Goal: Information Seeking & Learning: Learn about a topic

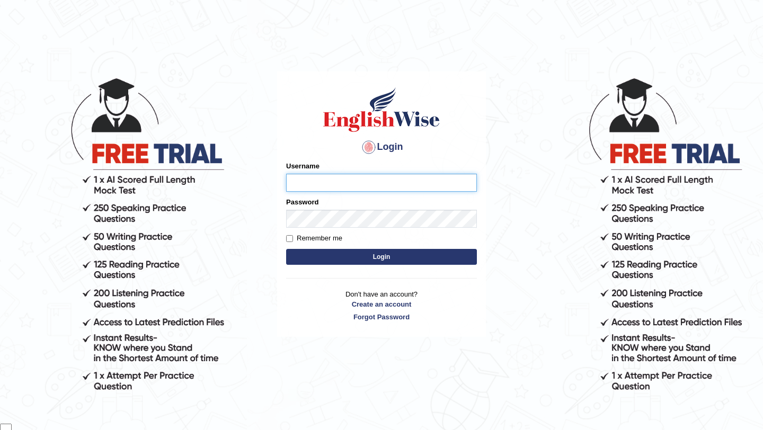
click at [346, 181] on input "Username" at bounding box center [381, 183] width 191 height 18
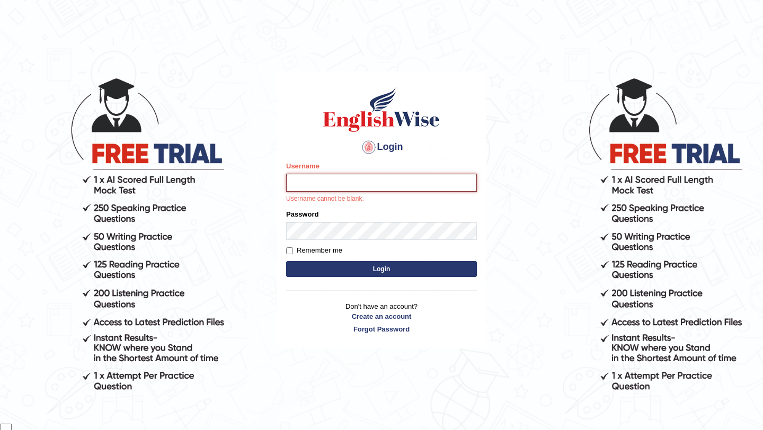
type input "samsubedi"
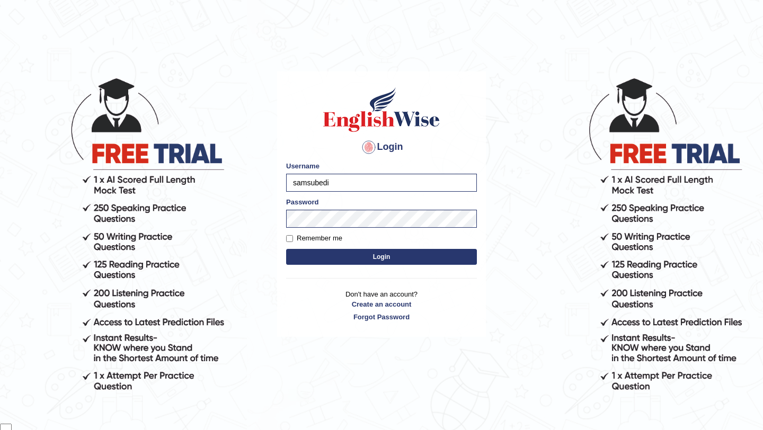
click at [403, 253] on button "Login" at bounding box center [381, 257] width 191 height 16
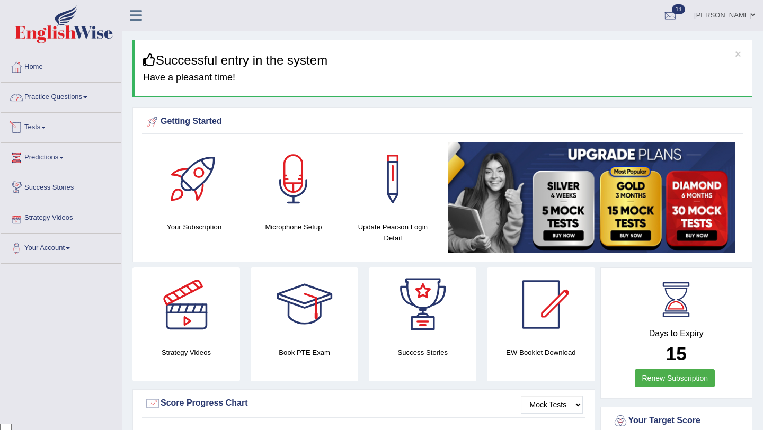
click at [88, 101] on link "Practice Questions" at bounding box center [61, 96] width 121 height 26
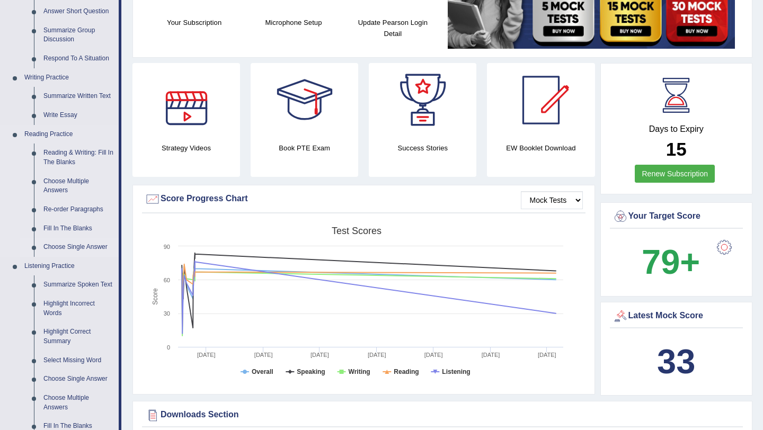
scroll to position [213, 0]
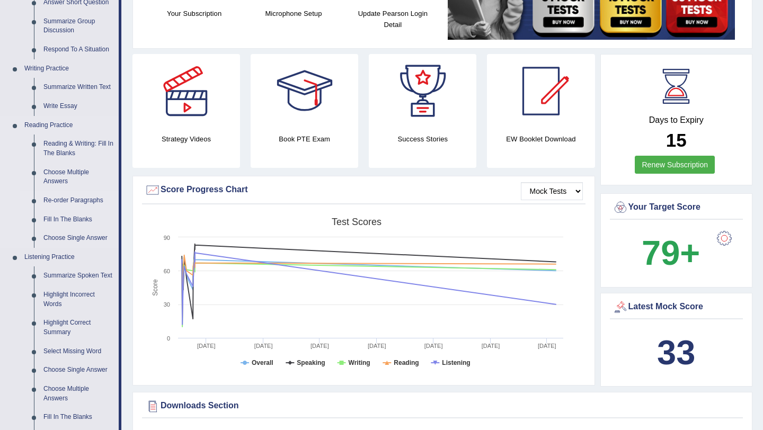
click at [84, 199] on link "Re-order Paragraphs" at bounding box center [79, 200] width 80 height 19
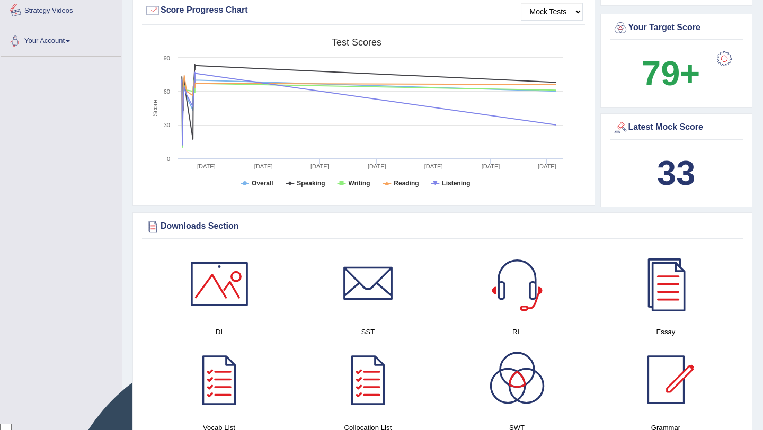
scroll to position [780, 0]
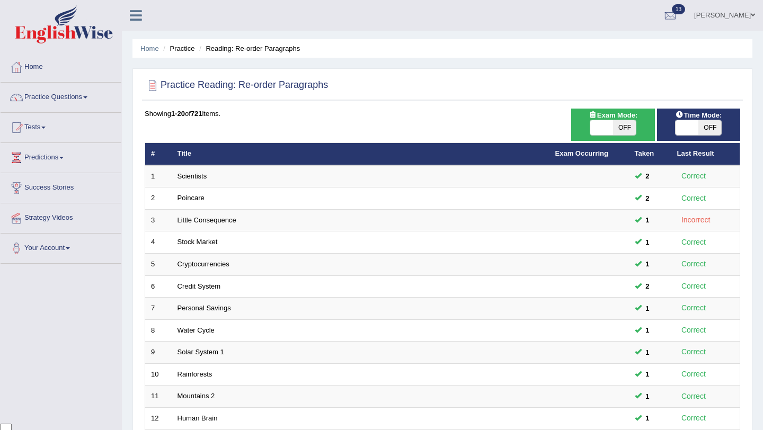
click at [629, 134] on span "OFF" at bounding box center [624, 127] width 23 height 15
checkbox input "true"
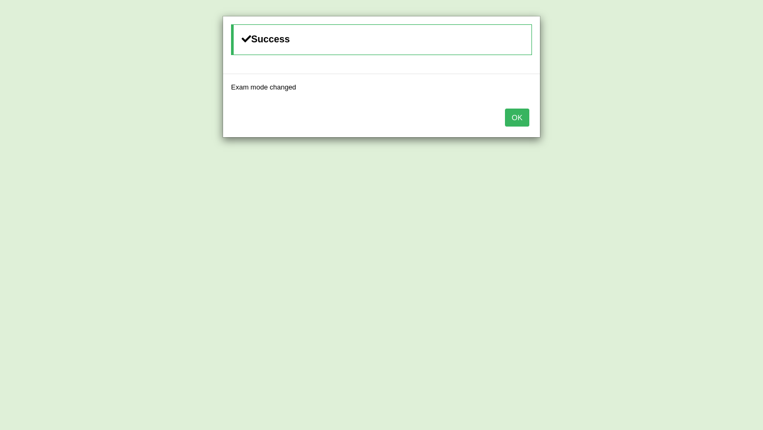
click at [518, 119] on button "OK" at bounding box center [517, 118] width 24 height 18
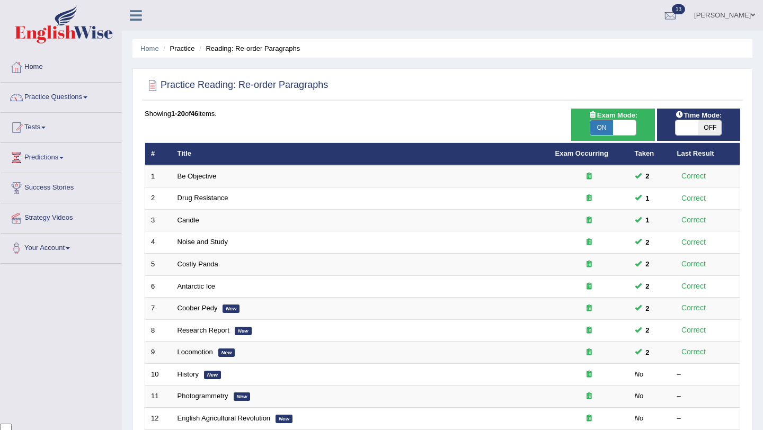
click at [702, 126] on span "OFF" at bounding box center [709, 127] width 23 height 15
checkbox input "true"
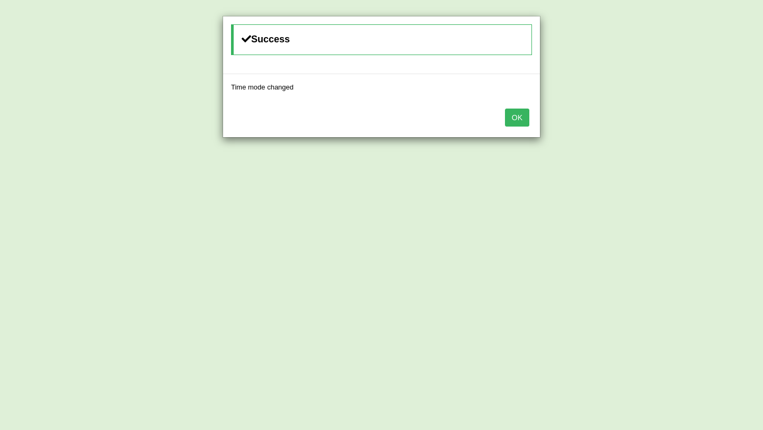
click at [516, 119] on button "OK" at bounding box center [517, 118] width 24 height 18
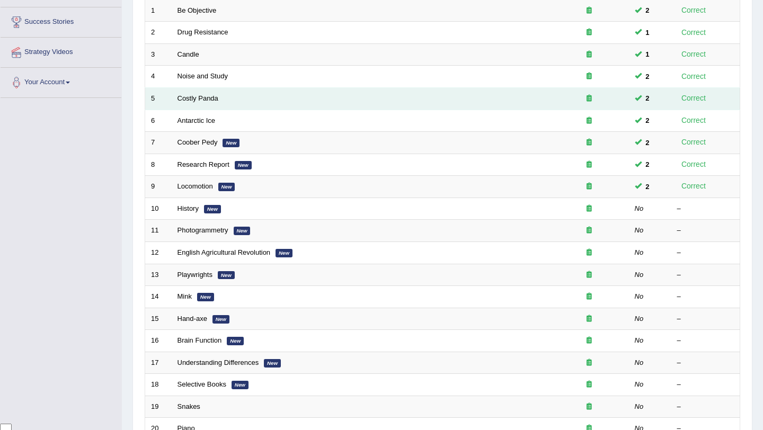
scroll to position [178, 0]
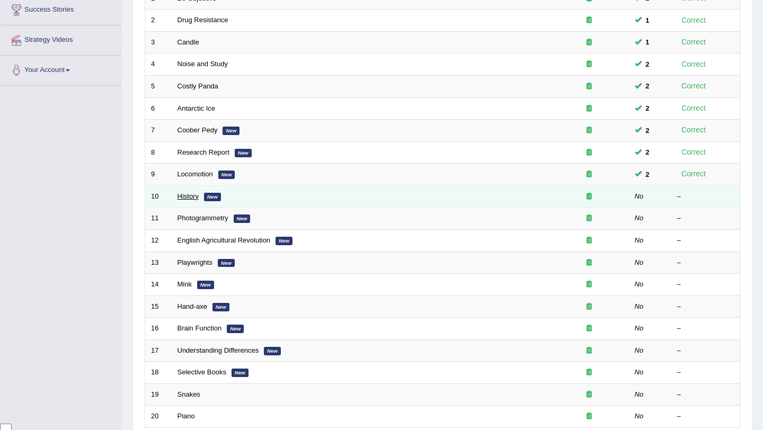
click at [189, 199] on link "History" at bounding box center [187, 196] width 21 height 8
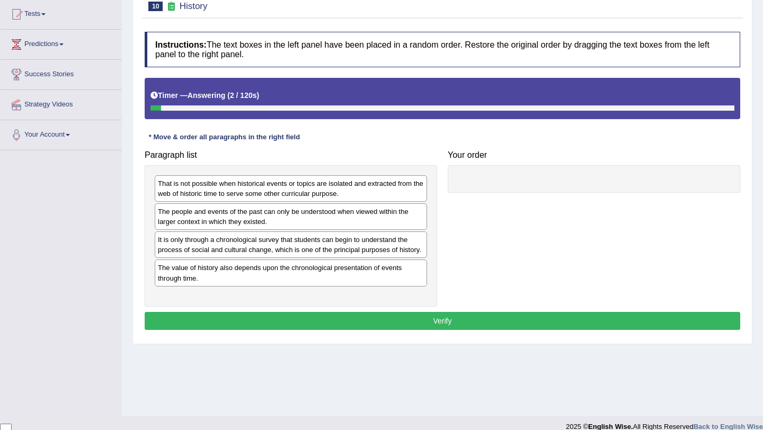
scroll to position [114, 0]
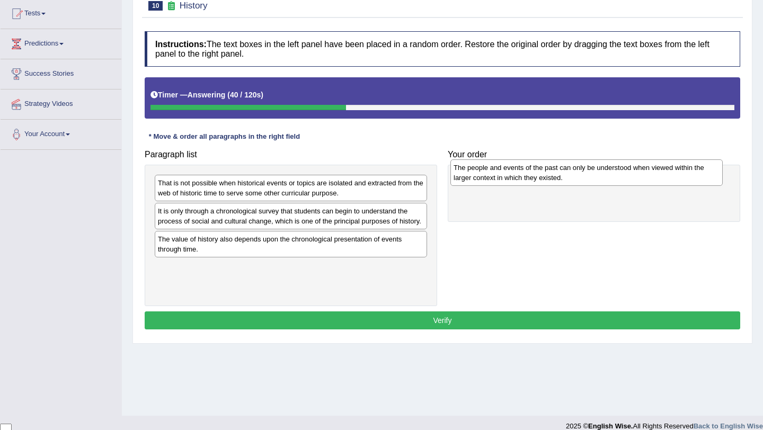
drag, startPoint x: 288, startPoint y: 224, endPoint x: 583, endPoint y: 180, distance: 298.7
click at [583, 180] on div "The people and events of the past can only be understood when viewed within the…" at bounding box center [586, 172] width 272 height 26
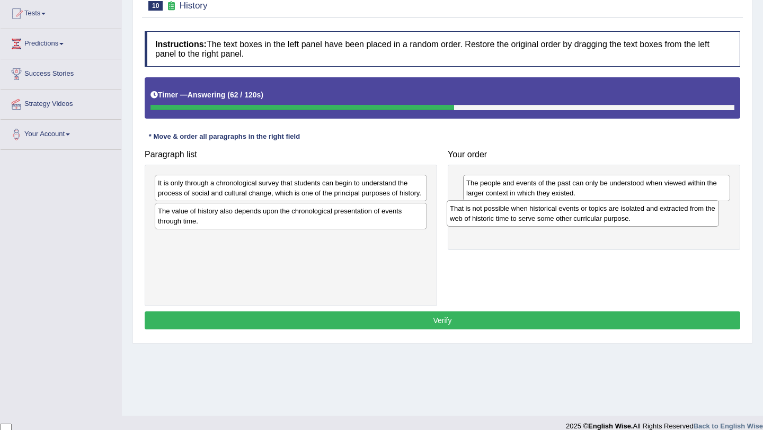
drag, startPoint x: 390, startPoint y: 191, endPoint x: 682, endPoint y: 216, distance: 293.0
click at [682, 216] on div "That is not possible when historical events or topics are isolated and extracte…" at bounding box center [583, 213] width 272 height 26
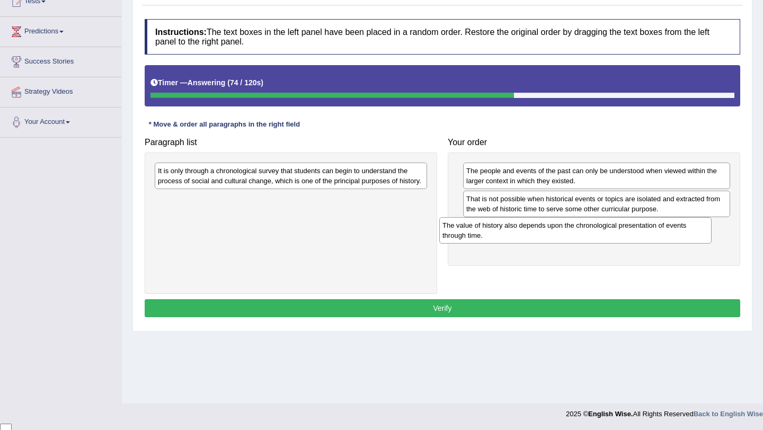
drag, startPoint x: 369, startPoint y: 213, endPoint x: 655, endPoint y: 228, distance: 286.4
click at [655, 228] on div "The value of history also depends upon the chronological presentation of events…" at bounding box center [575, 230] width 272 height 26
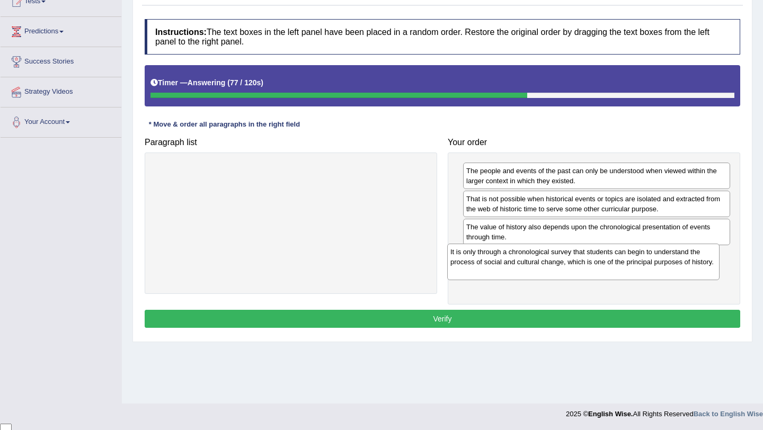
drag, startPoint x: 358, startPoint y: 181, endPoint x: 650, endPoint y: 262, distance: 303.4
click at [650, 262] on div "It is only through a chronological survey that students can begin to understand…" at bounding box center [583, 262] width 272 height 37
click at [406, 322] on button "Verify" at bounding box center [442, 319] width 595 height 18
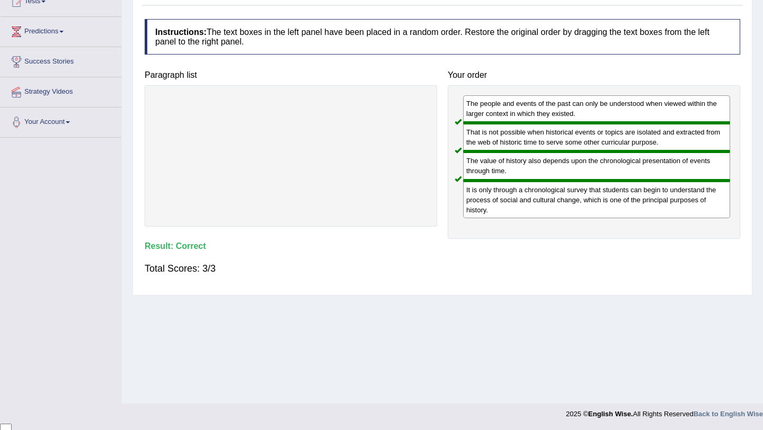
scroll to position [0, 0]
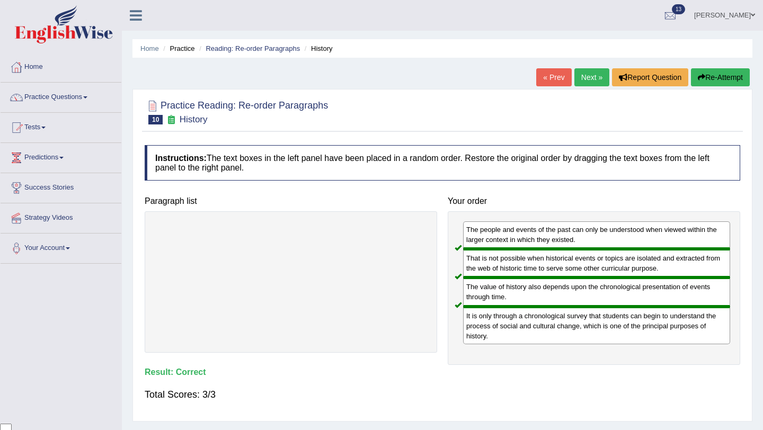
click at [582, 76] on link "Next »" at bounding box center [591, 77] width 35 height 18
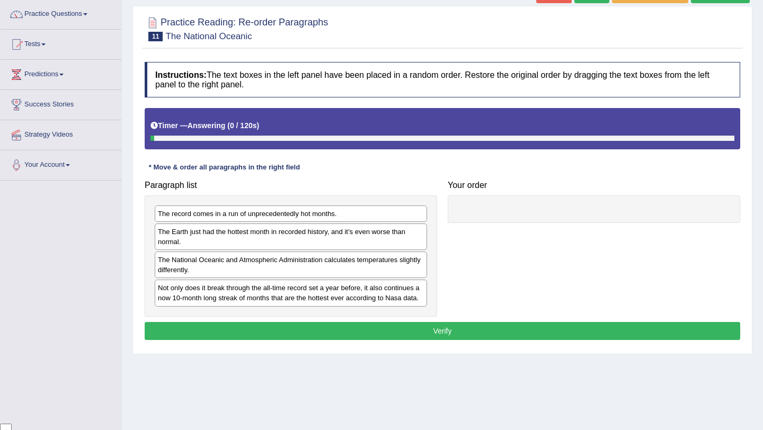
scroll to position [86, 0]
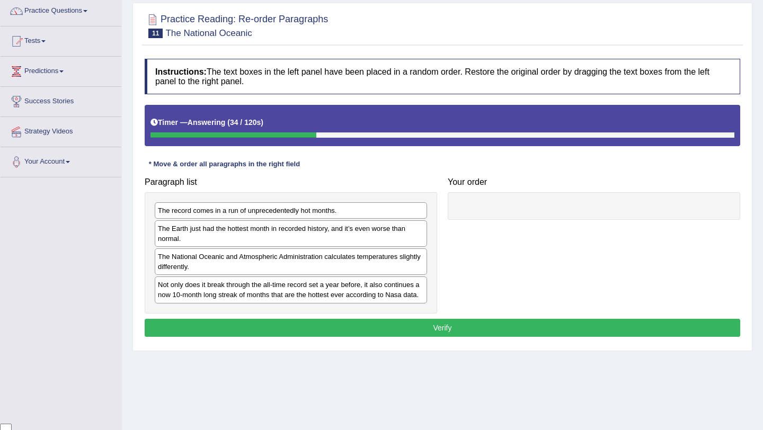
click at [399, 262] on div "The National Oceanic and Atmospheric Administration calculates temperatures sli…" at bounding box center [291, 261] width 272 height 26
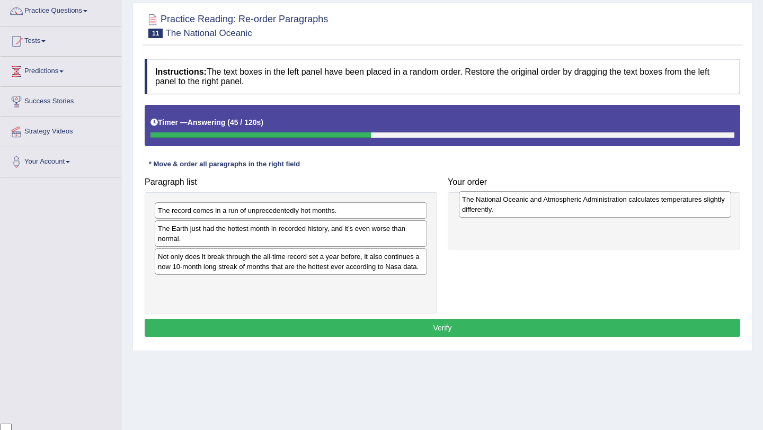
drag, startPoint x: 395, startPoint y: 259, endPoint x: 699, endPoint y: 202, distance: 309.4
click at [699, 202] on div "The National Oceanic and Atmospheric Administration calculates temperatures sli…" at bounding box center [595, 204] width 272 height 26
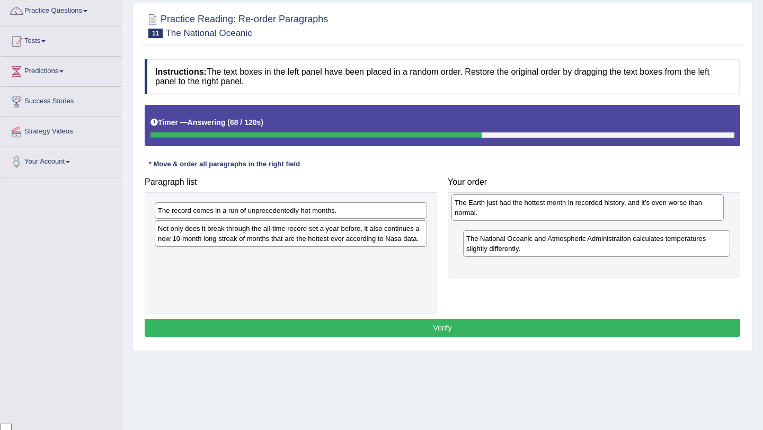
drag, startPoint x: 400, startPoint y: 236, endPoint x: 697, endPoint y: 210, distance: 297.8
click at [697, 210] on div "The Earth just had the hottest month in recorded history, and it’s even worse t…" at bounding box center [587, 207] width 272 height 26
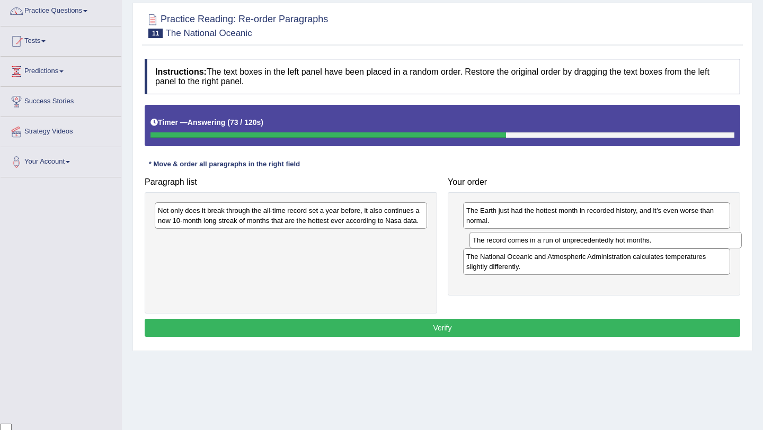
drag, startPoint x: 382, startPoint y: 211, endPoint x: 697, endPoint y: 240, distance: 316.0
click at [697, 240] on div "The record comes in a run of unprecedentedly hot months." at bounding box center [605, 240] width 272 height 16
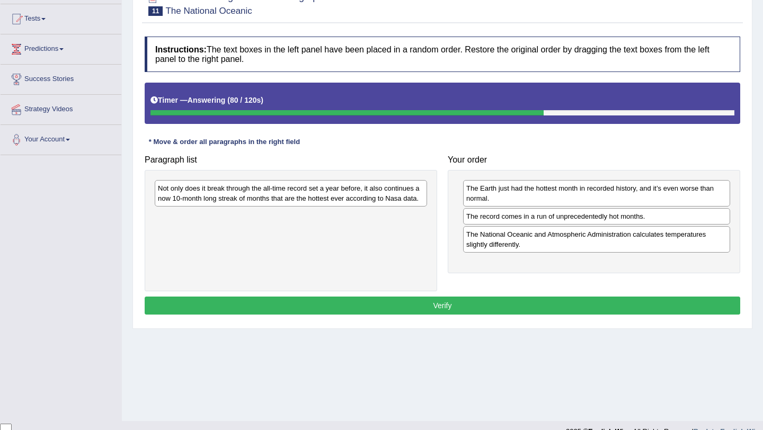
scroll to position [110, 0]
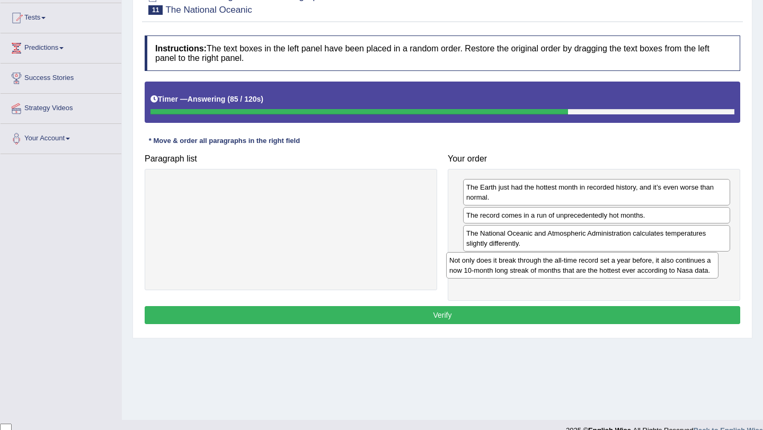
drag, startPoint x: 361, startPoint y: 195, endPoint x: 650, endPoint y: 267, distance: 297.5
click at [650, 267] on div "Not only does it break through the all-time record set a year before, it also c…" at bounding box center [582, 265] width 272 height 26
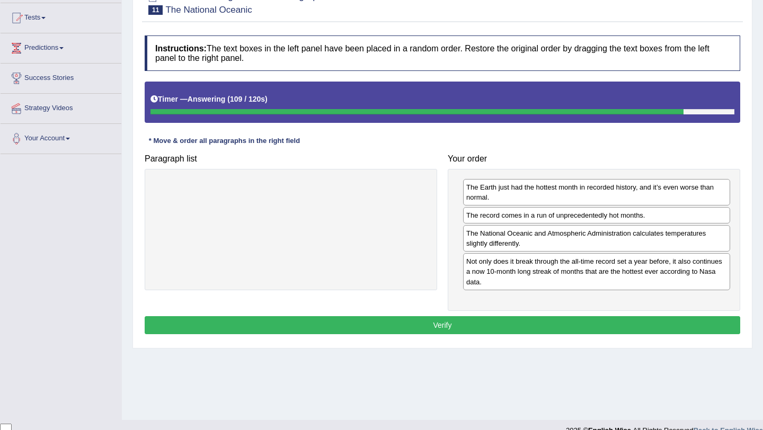
click at [588, 328] on button "Verify" at bounding box center [442, 325] width 595 height 18
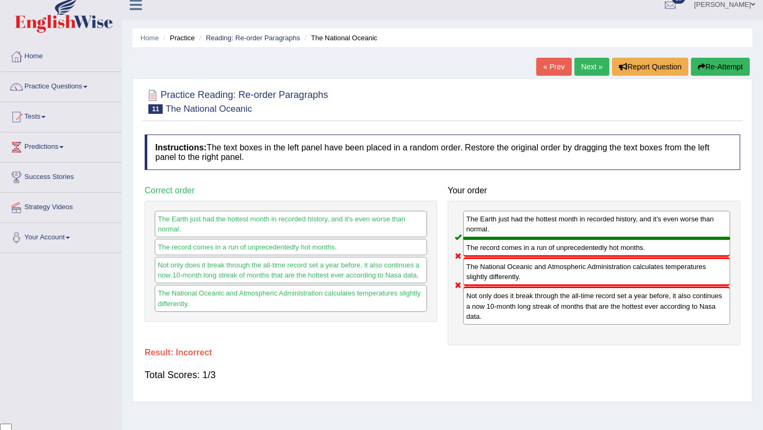
scroll to position [0, 0]
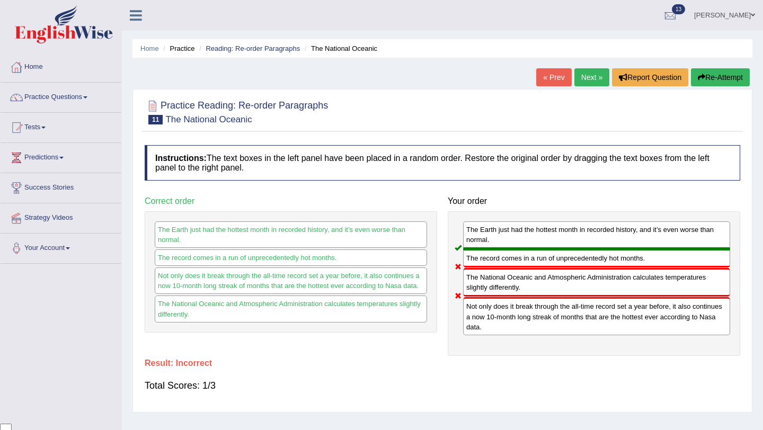
click at [590, 80] on link "Next »" at bounding box center [591, 77] width 35 height 18
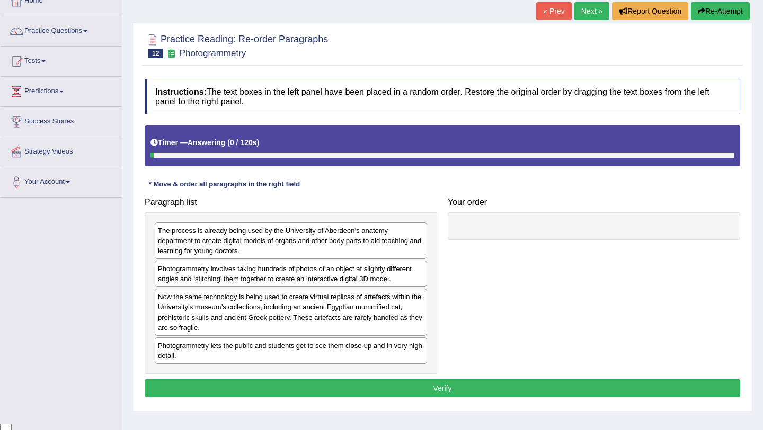
scroll to position [101, 0]
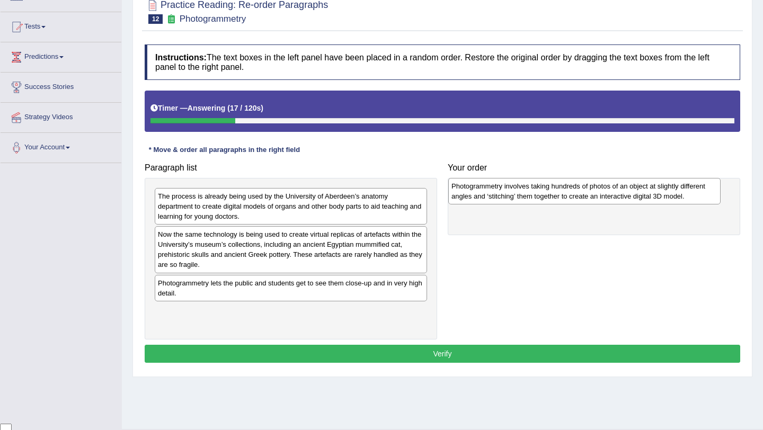
drag, startPoint x: 380, startPoint y: 238, endPoint x: 673, endPoint y: 189, distance: 297.6
click at [673, 189] on div "Photogrammetry involves taking hundreds of photos of an object at slightly diff…" at bounding box center [584, 191] width 272 height 26
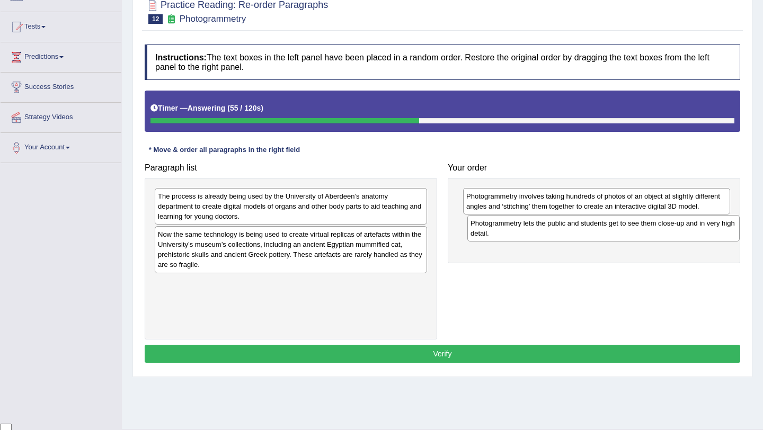
drag, startPoint x: 358, startPoint y: 287, endPoint x: 671, endPoint y: 227, distance: 318.2
click at [671, 227] on div "Photogrammetry lets the public and students get to see them close-up and in ver…" at bounding box center [603, 228] width 272 height 26
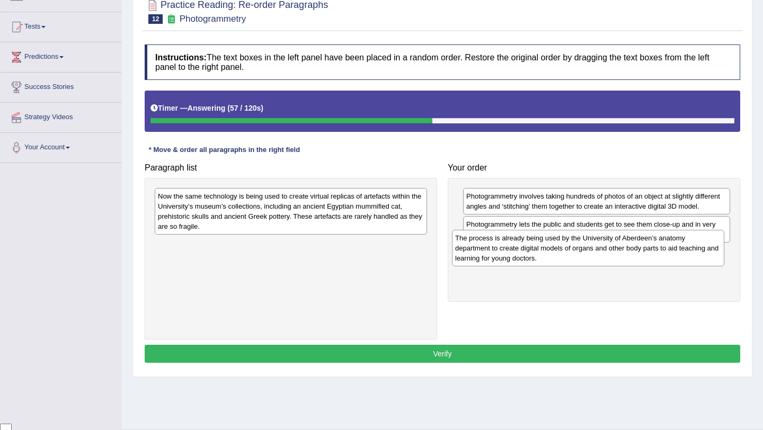
drag, startPoint x: 328, startPoint y: 199, endPoint x: 626, endPoint y: 240, distance: 300.5
click at [626, 240] on div "The process is already being used by the University of Aberdeen’s anatomy depar…" at bounding box center [588, 248] width 272 height 37
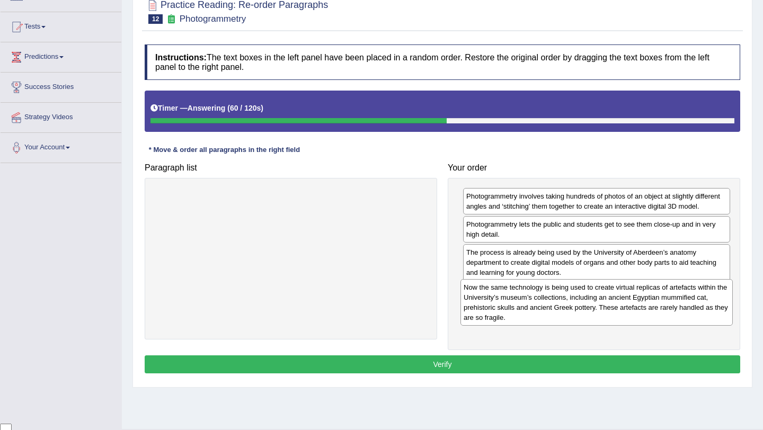
drag, startPoint x: 374, startPoint y: 208, endPoint x: 680, endPoint y: 299, distance: 318.9
click at [680, 299] on div "Now the same technology is being used to create virtual replicas of artefacts w…" at bounding box center [596, 302] width 272 height 47
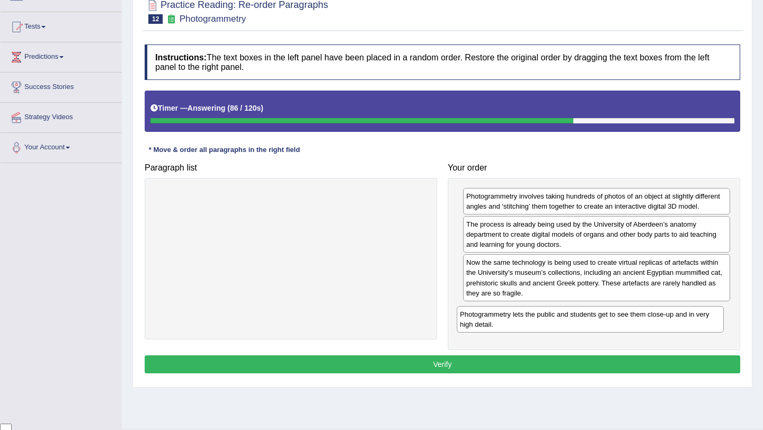
drag, startPoint x: 622, startPoint y: 231, endPoint x: 617, endPoint y: 320, distance: 89.7
click at [617, 320] on div "Photogrammetry lets the public and students get to see them close-up and in ver…" at bounding box center [590, 319] width 267 height 26
click at [593, 362] on button "Verify" at bounding box center [442, 364] width 595 height 18
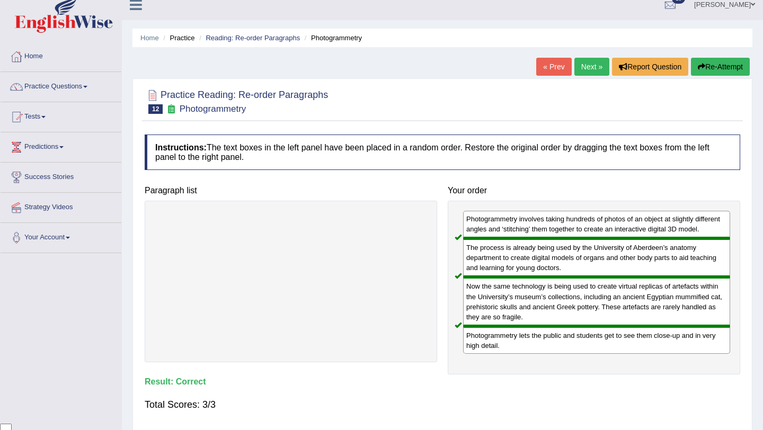
scroll to position [0, 0]
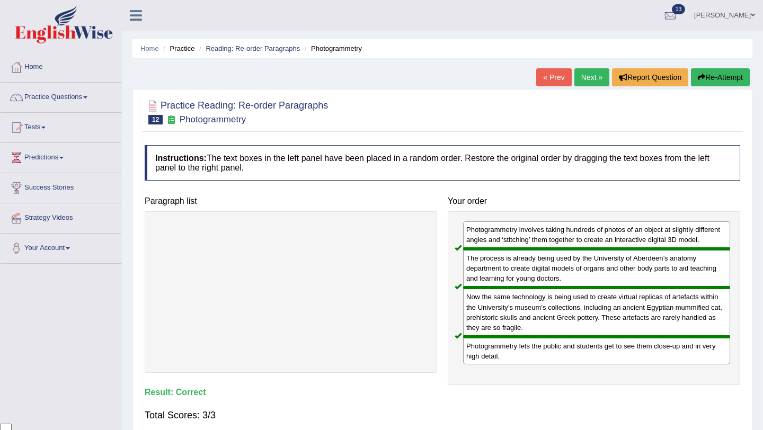
click at [584, 80] on link "Next »" at bounding box center [591, 77] width 35 height 18
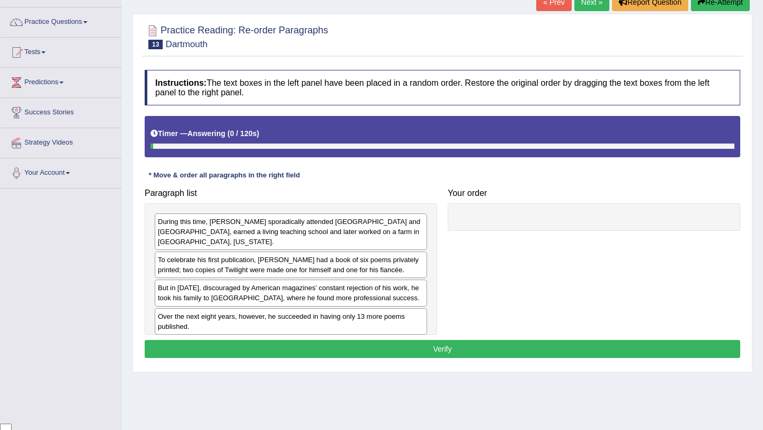
scroll to position [82, 0]
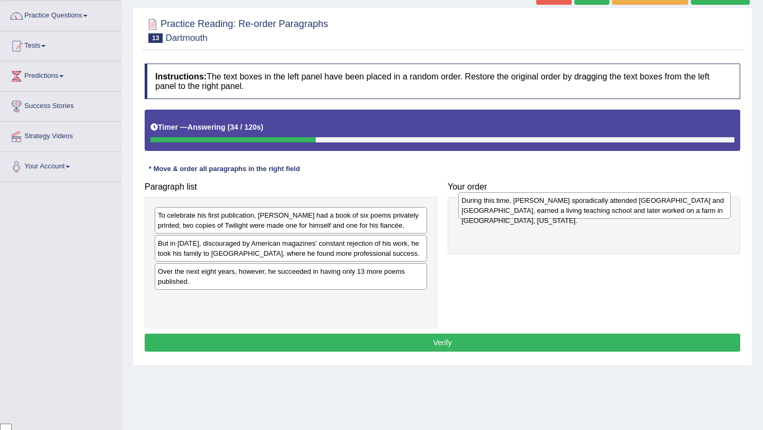
drag, startPoint x: 359, startPoint y: 218, endPoint x: 662, endPoint y: 203, distance: 303.9
click at [662, 203] on div "During this time, Frost sporadically attended Dartmouth and Harvard, earned a l…" at bounding box center [594, 205] width 272 height 26
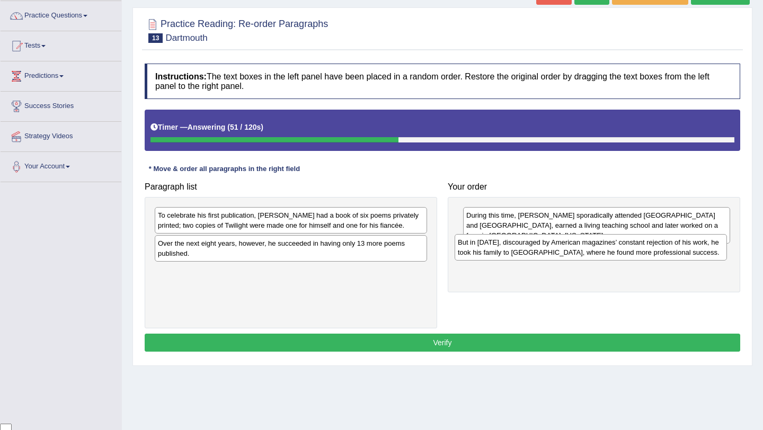
drag, startPoint x: 386, startPoint y: 247, endPoint x: 685, endPoint y: 246, distance: 299.8
click at [685, 246] on div "But in 1912, discouraged by American magazines’ constant rejection of his work,…" at bounding box center [590, 247] width 272 height 26
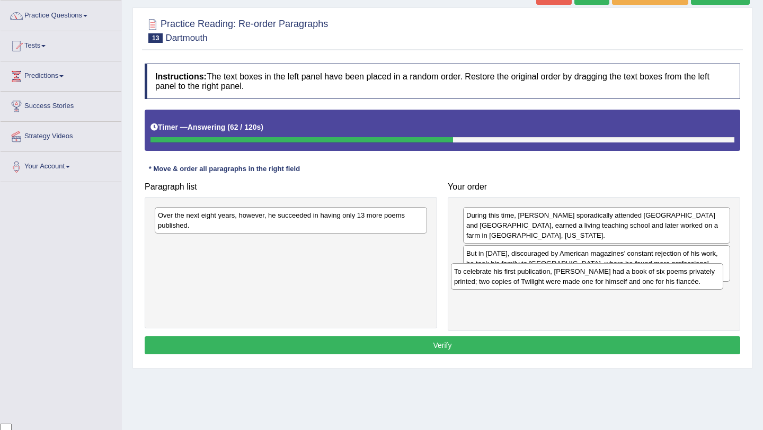
drag, startPoint x: 345, startPoint y: 218, endPoint x: 641, endPoint y: 274, distance: 301.4
click at [641, 274] on div "To celebrate his first publication, Frost had a book of six poems privately pri…" at bounding box center [587, 276] width 272 height 26
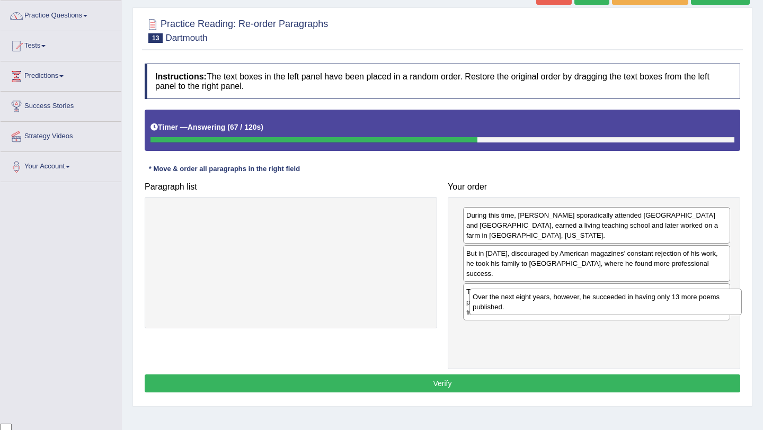
drag, startPoint x: 382, startPoint y: 218, endPoint x: 697, endPoint y: 300, distance: 325.0
click at [697, 300] on div "Over the next eight years, however, he succeeded in having only 13 more poems p…" at bounding box center [605, 302] width 272 height 26
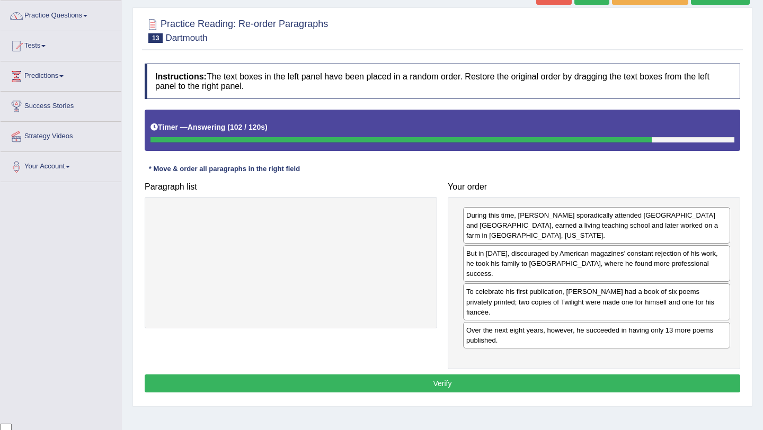
click at [646, 374] on button "Verify" at bounding box center [442, 383] width 595 height 18
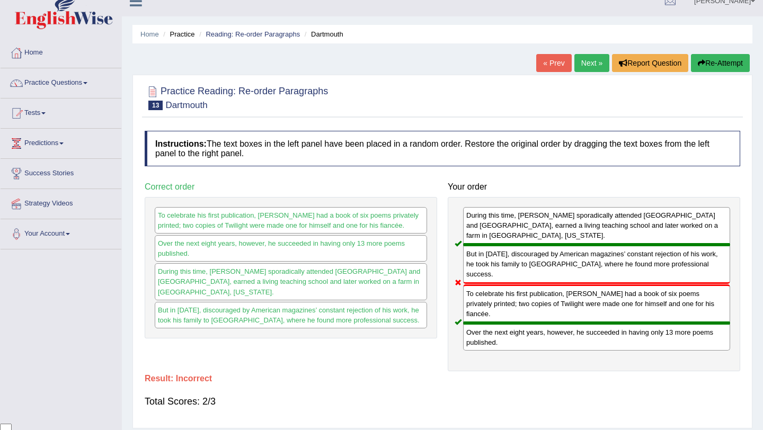
scroll to position [0, 0]
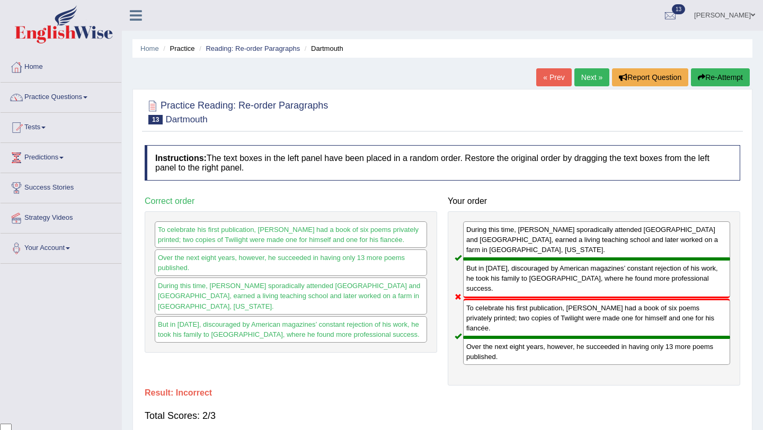
click at [578, 76] on link "Next »" at bounding box center [591, 77] width 35 height 18
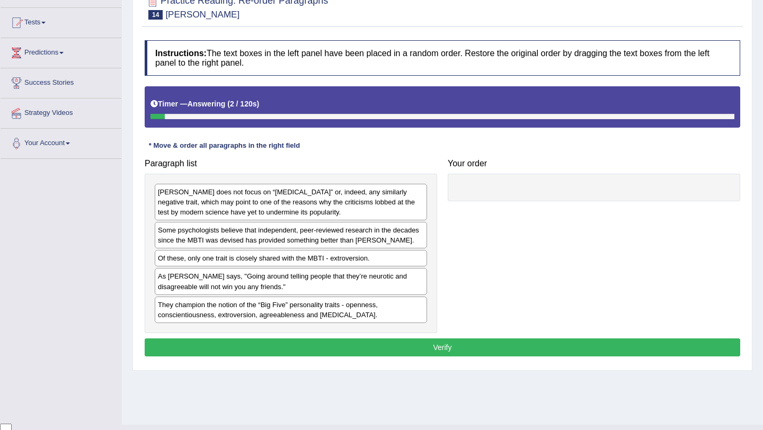
scroll to position [106, 0]
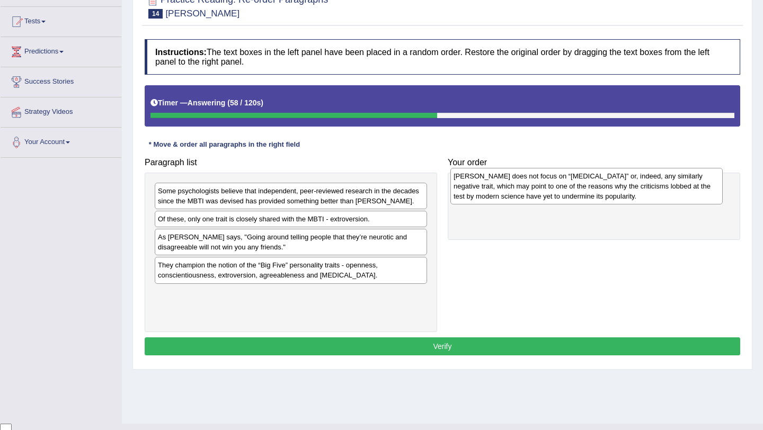
drag, startPoint x: 355, startPoint y: 204, endPoint x: 651, endPoint y: 190, distance: 295.9
click at [651, 190] on div "Myers-Briggs does not focus on “neuroticism” or, indeed, any similarly negative…" at bounding box center [586, 186] width 272 height 37
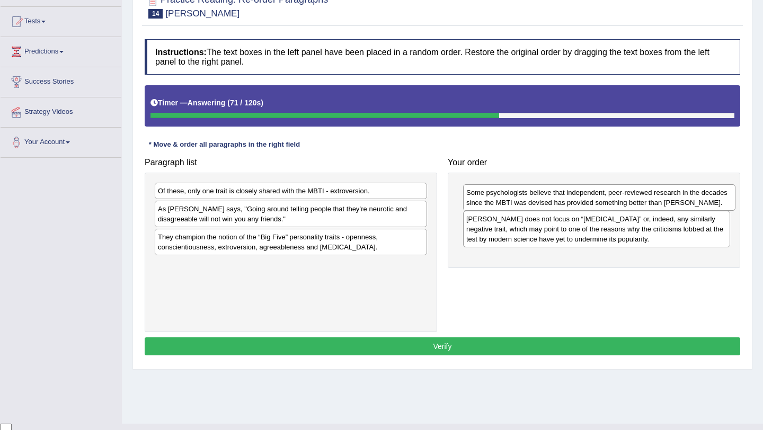
drag, startPoint x: 366, startPoint y: 198, endPoint x: 674, endPoint y: 199, distance: 308.3
click at [674, 199] on div "Some psychologists believe that independent, peer-reviewed research in the deca…" at bounding box center [599, 197] width 272 height 26
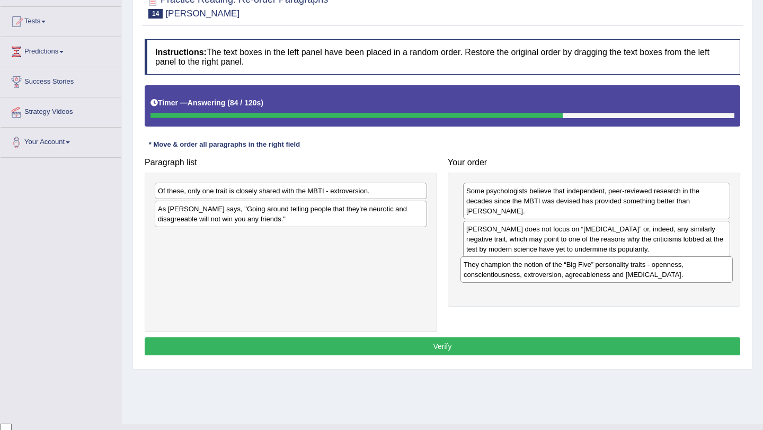
drag, startPoint x: 358, startPoint y: 246, endPoint x: 664, endPoint y: 274, distance: 306.9
click at [664, 274] on div "They champion the notion of the “Big Five” personality traits - openness, consc…" at bounding box center [596, 269] width 272 height 26
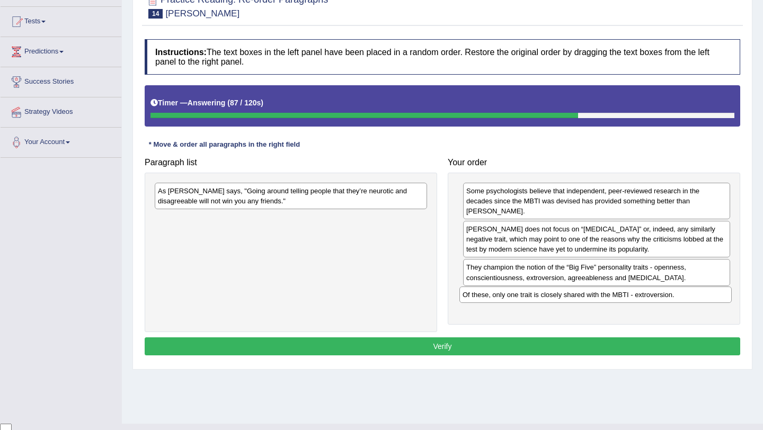
drag, startPoint x: 307, startPoint y: 192, endPoint x: 611, endPoint y: 296, distance: 321.8
click at [611, 296] on div "Of these, only one trait is closely shared with the MBTI - extroversion." at bounding box center [595, 295] width 272 height 16
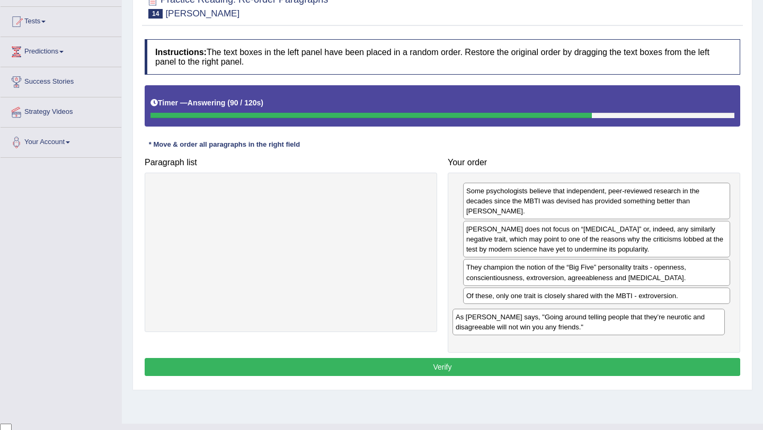
drag, startPoint x: 303, startPoint y: 192, endPoint x: 601, endPoint y: 318, distance: 323.3
click at [601, 318] on div "As Adam Grant says, "Going around telling people that they’re neurotic and disa…" at bounding box center [588, 322] width 272 height 26
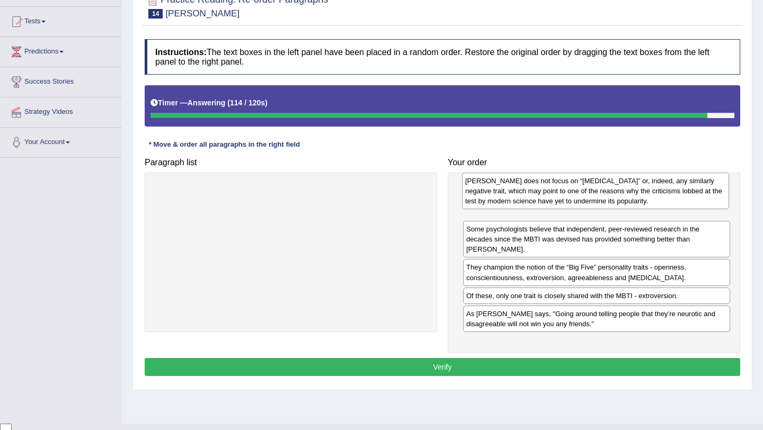
drag, startPoint x: 604, startPoint y: 248, endPoint x: 603, endPoint y: 200, distance: 48.2
click at [603, 200] on div "Myers-Briggs does not focus on “neuroticism” or, indeed, any similarly negative…" at bounding box center [595, 191] width 267 height 37
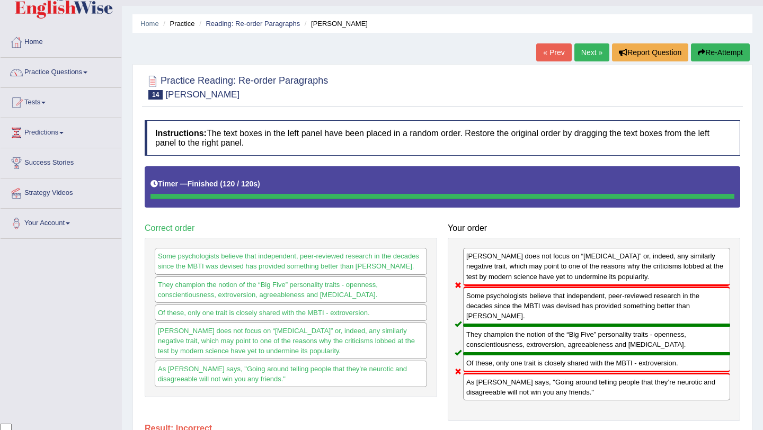
scroll to position [0, 0]
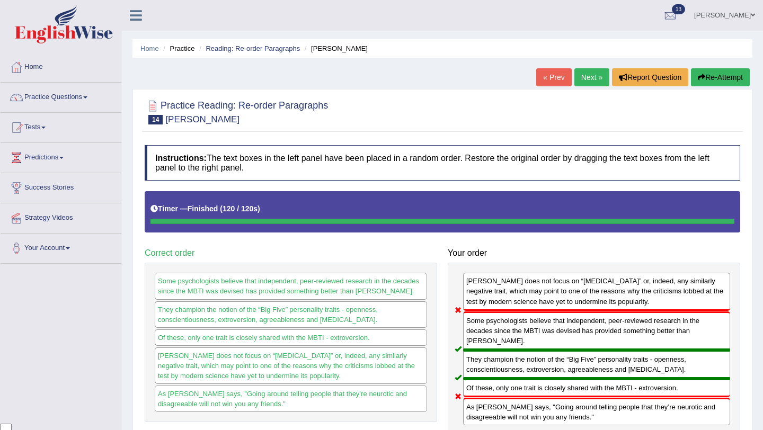
click at [590, 76] on link "Next »" at bounding box center [591, 77] width 35 height 18
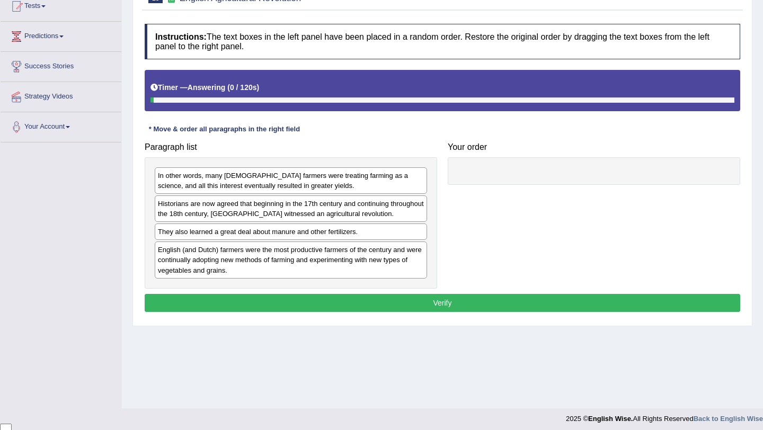
scroll to position [126, 0]
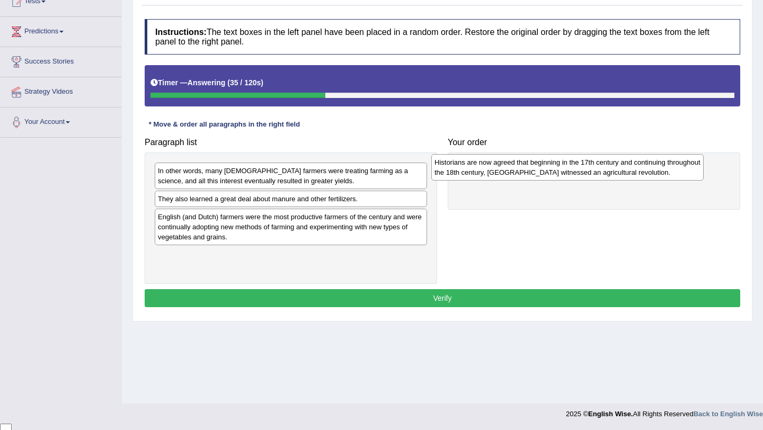
drag, startPoint x: 380, startPoint y: 206, endPoint x: 656, endPoint y: 169, distance: 278.4
click at [656, 169] on div "Historians are now agreed that beginning in the 17th century and continuing thr…" at bounding box center [567, 167] width 272 height 26
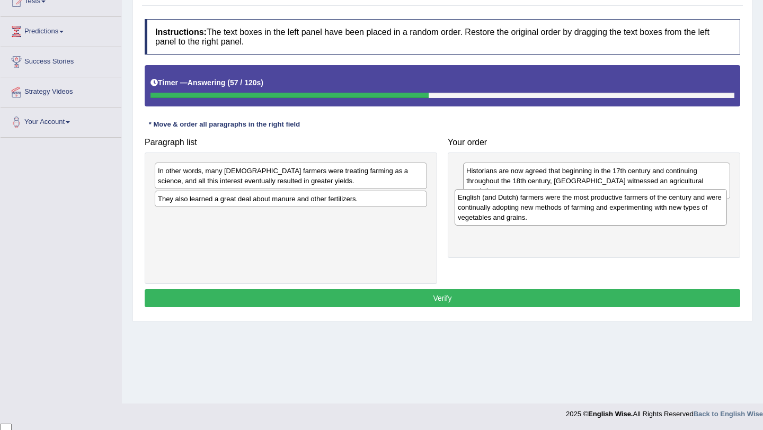
drag, startPoint x: 365, startPoint y: 231, endPoint x: 665, endPoint y: 210, distance: 300.5
click at [665, 211] on div "English (and Dutch) farmers were the most productive farmers of the century and…" at bounding box center [590, 207] width 272 height 37
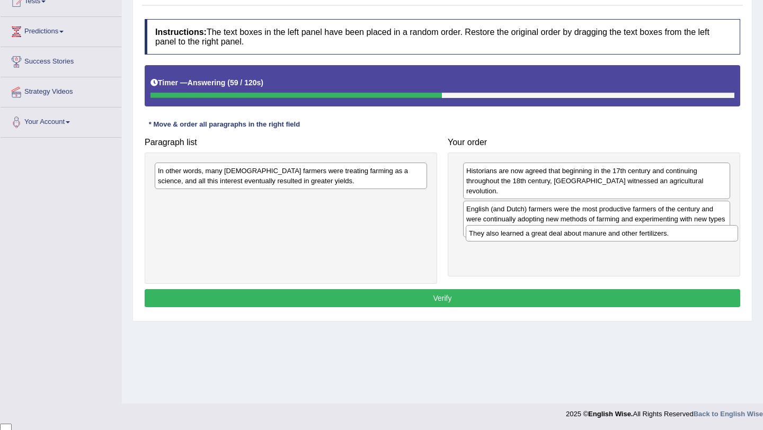
drag, startPoint x: 354, startPoint y: 201, endPoint x: 664, endPoint y: 235, distance: 311.8
click at [664, 235] on div "They also learned a great deal about manure and other fertilizers." at bounding box center [602, 233] width 272 height 16
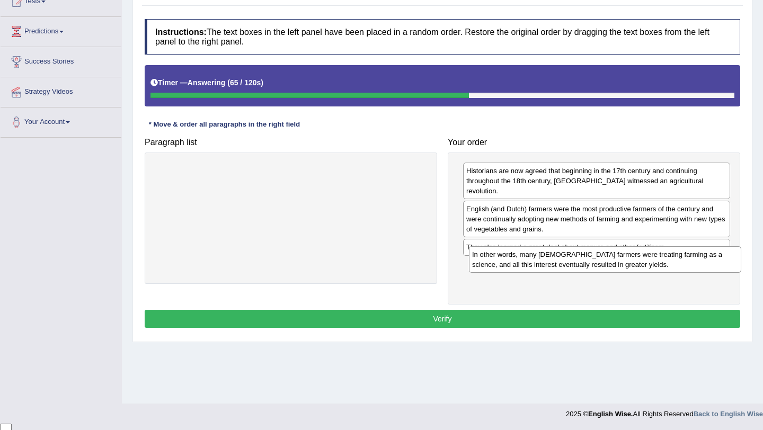
drag, startPoint x: 370, startPoint y: 175, endPoint x: 684, endPoint y: 258, distance: 325.1
click at [684, 258] on div "In other words, many English farmers were treating farming as a science, and al…" at bounding box center [605, 259] width 272 height 26
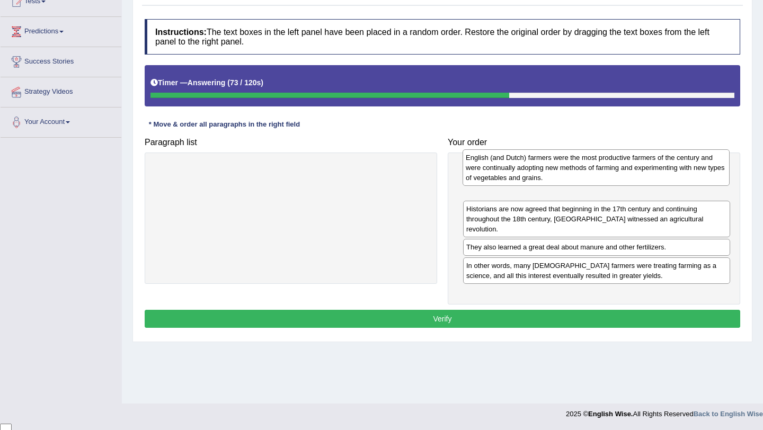
drag, startPoint x: 619, startPoint y: 218, endPoint x: 619, endPoint y: 176, distance: 41.3
click at [619, 176] on div "English (and Dutch) farmers were the most productive farmers of the century and…" at bounding box center [595, 167] width 267 height 37
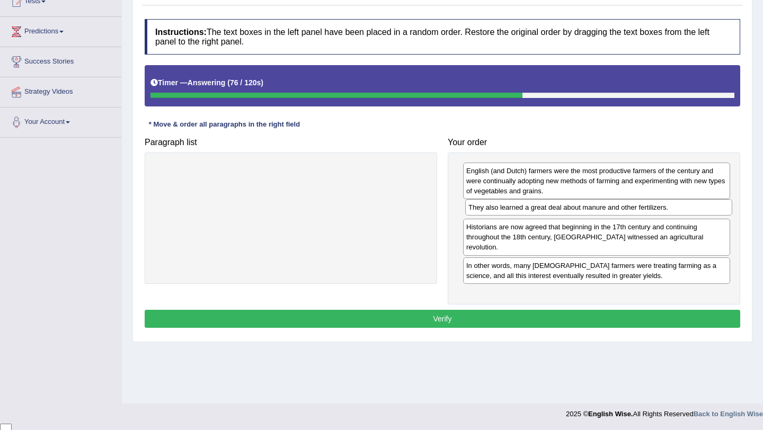
drag, startPoint x: 627, startPoint y: 242, endPoint x: 629, endPoint y: 212, distance: 29.7
click at [629, 212] on div "They also learned a great deal about manure and other fertilizers." at bounding box center [598, 207] width 267 height 16
click at [574, 310] on button "Verify" at bounding box center [442, 319] width 595 height 18
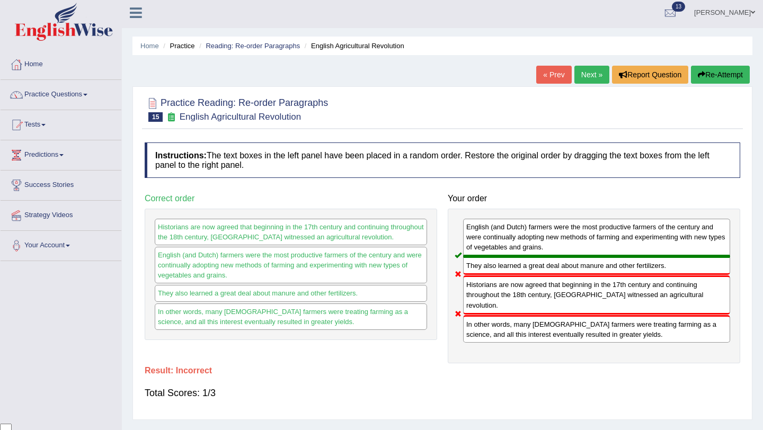
scroll to position [0, 0]
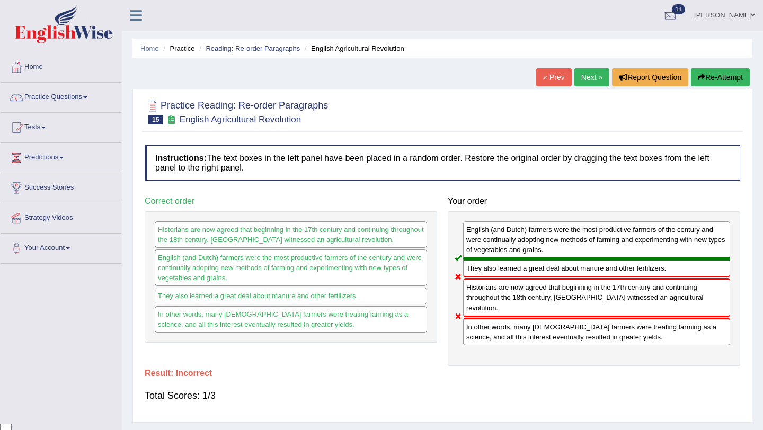
click at [592, 68] on link "Next »" at bounding box center [591, 77] width 35 height 18
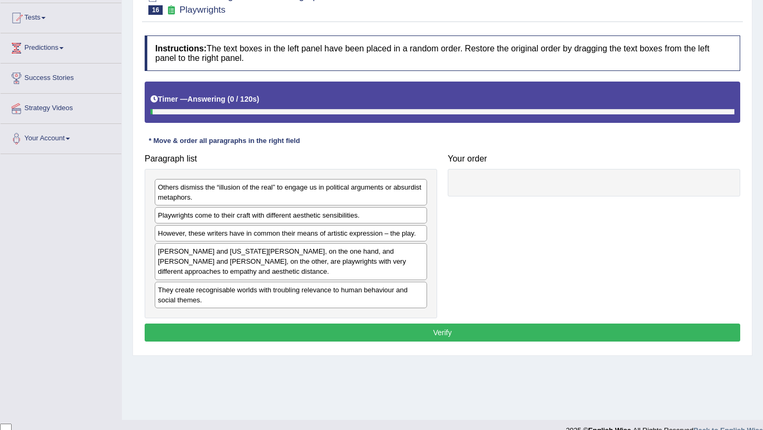
scroll to position [119, 0]
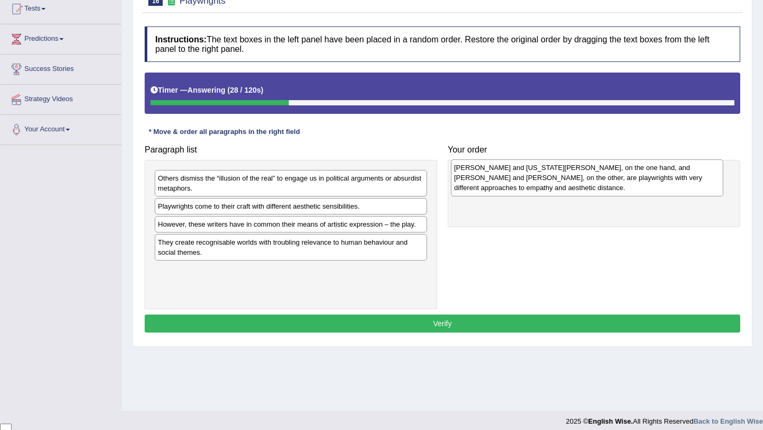
drag, startPoint x: 308, startPoint y: 256, endPoint x: 604, endPoint y: 181, distance: 305.4
click at [604, 181] on div "[PERSON_NAME] and [US_STATE][PERSON_NAME], on the one hand, and [PERSON_NAME] a…" at bounding box center [587, 177] width 272 height 37
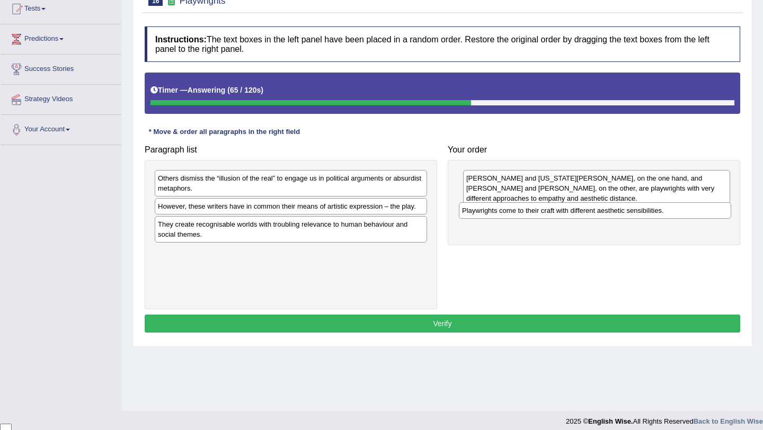
drag, startPoint x: 380, startPoint y: 204, endPoint x: 684, endPoint y: 208, distance: 304.1
click at [684, 208] on div "Playwrights come to their craft with different aesthetic sensibilities." at bounding box center [595, 210] width 272 height 16
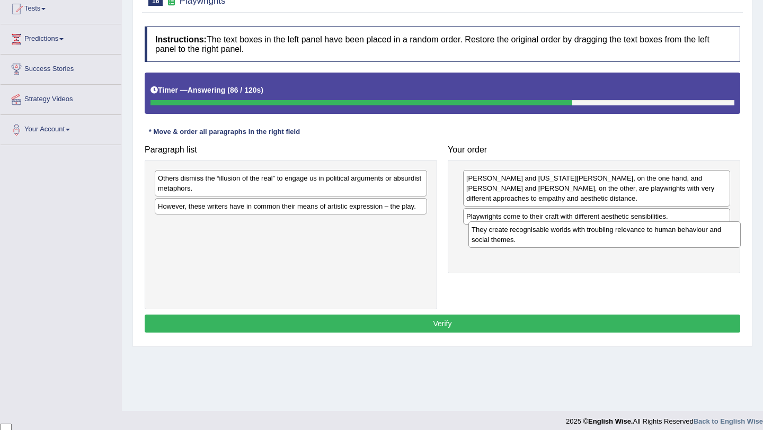
drag, startPoint x: 340, startPoint y: 228, endPoint x: 653, endPoint y: 233, distance: 313.6
click at [653, 233] on div "They create recognisable worlds with troubling relevance to human behaviour and…" at bounding box center [604, 234] width 272 height 26
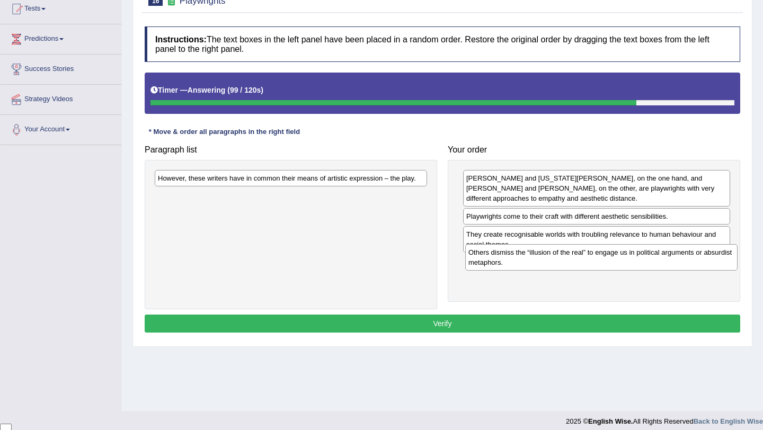
drag, startPoint x: 350, startPoint y: 186, endPoint x: 661, endPoint y: 260, distance: 319.1
click at [661, 260] on div "Others dismiss the “illusion of the real” to engage us in political arguments o…" at bounding box center [601, 257] width 272 height 26
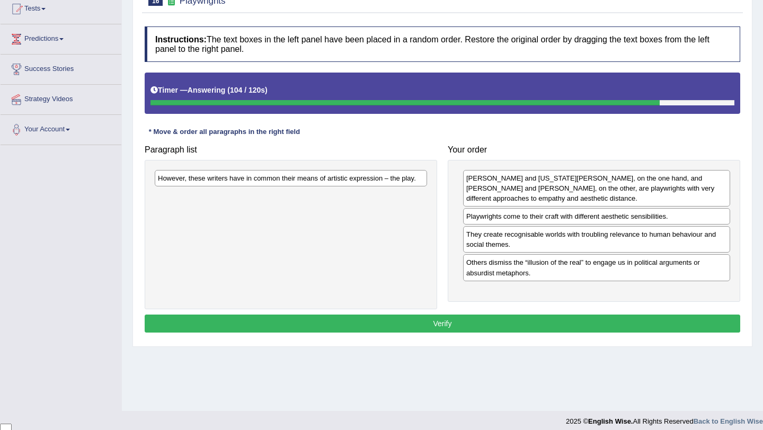
scroll to position [0, 0]
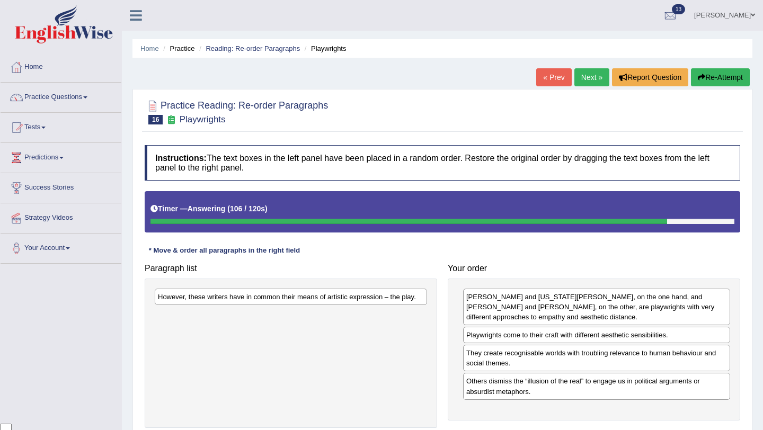
click at [710, 78] on button "Re-Attempt" at bounding box center [720, 77] width 59 height 18
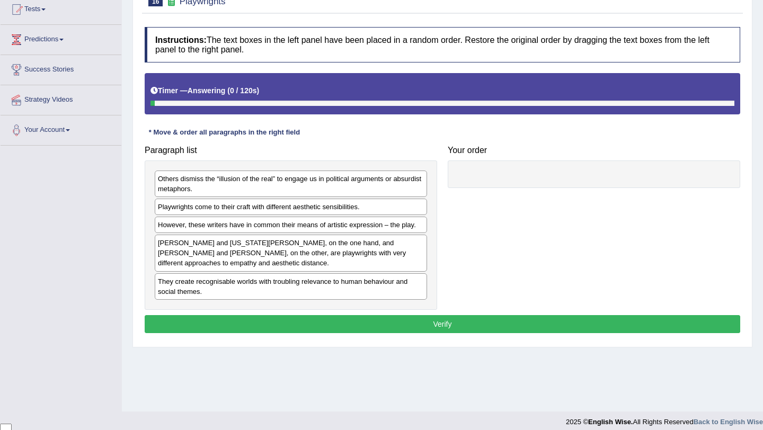
scroll to position [126, 0]
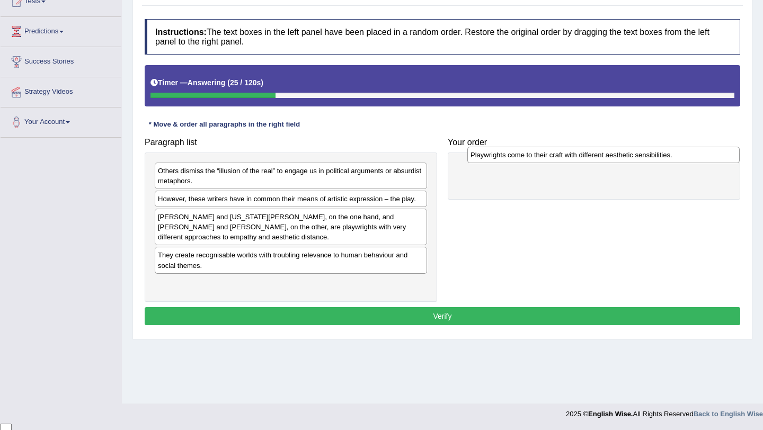
drag, startPoint x: 373, startPoint y: 204, endPoint x: 685, endPoint y: 160, distance: 315.6
click at [685, 160] on div "Playwrights come to their craft with different aesthetic sensibilities." at bounding box center [603, 155] width 272 height 16
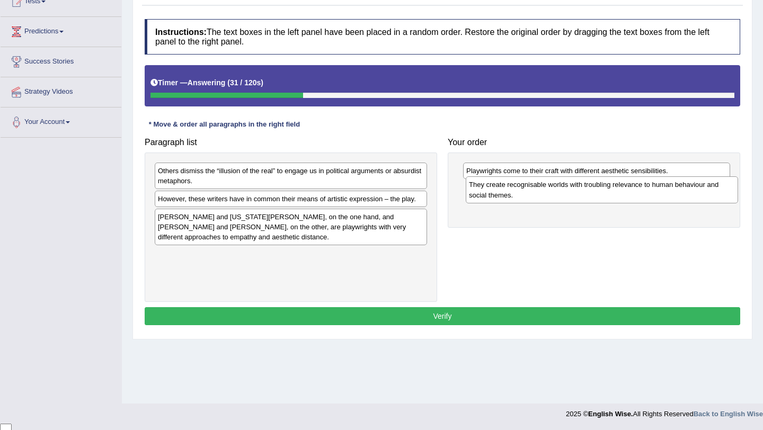
drag, startPoint x: 320, startPoint y: 262, endPoint x: 631, endPoint y: 192, distance: 318.8
click at [631, 192] on div "They create recognisable worlds with troubling relevance to human behaviour and…" at bounding box center [602, 189] width 272 height 26
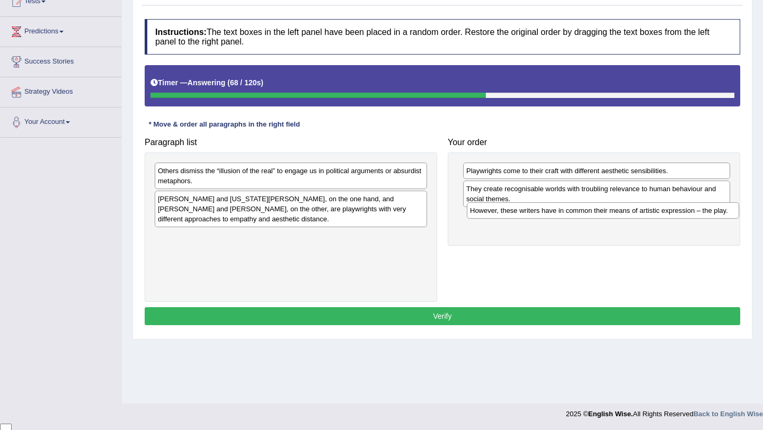
drag, startPoint x: 353, startPoint y: 200, endPoint x: 665, endPoint y: 212, distance: 312.2
click at [665, 212] on div "However, these writers have in common their means of artistic expression – the …" at bounding box center [603, 210] width 272 height 16
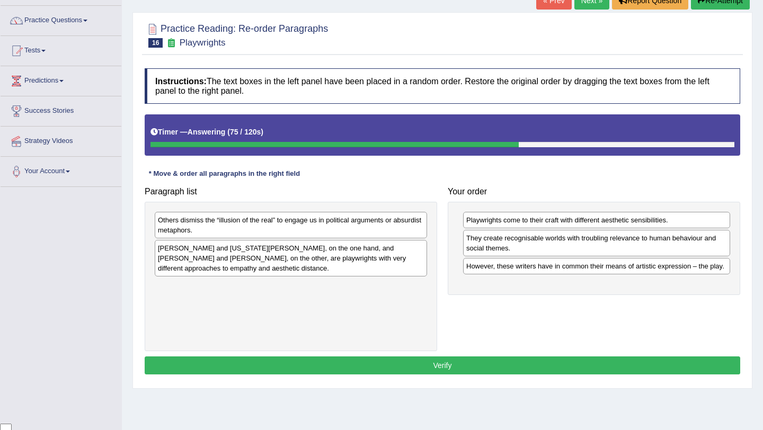
scroll to position [31, 0]
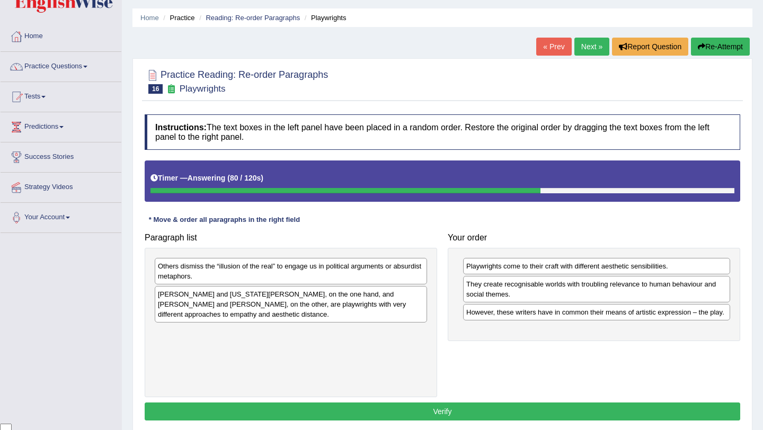
click at [704, 48] on button "Re-Attempt" at bounding box center [720, 47] width 59 height 18
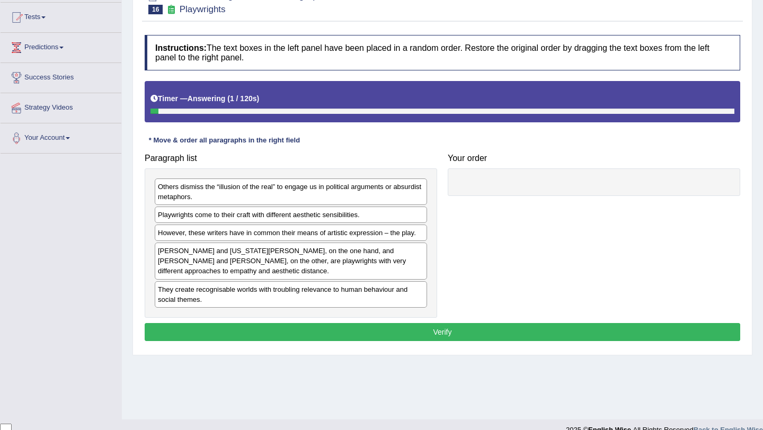
scroll to position [126, 0]
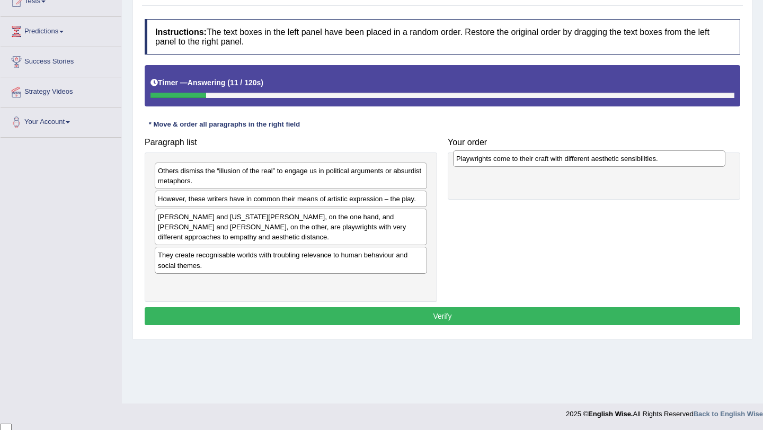
drag, startPoint x: 342, startPoint y: 199, endPoint x: 640, endPoint y: 159, distance: 300.9
click at [640, 159] on div "Playwrights come to their craft with different aesthetic sensibilities." at bounding box center [589, 158] width 272 height 16
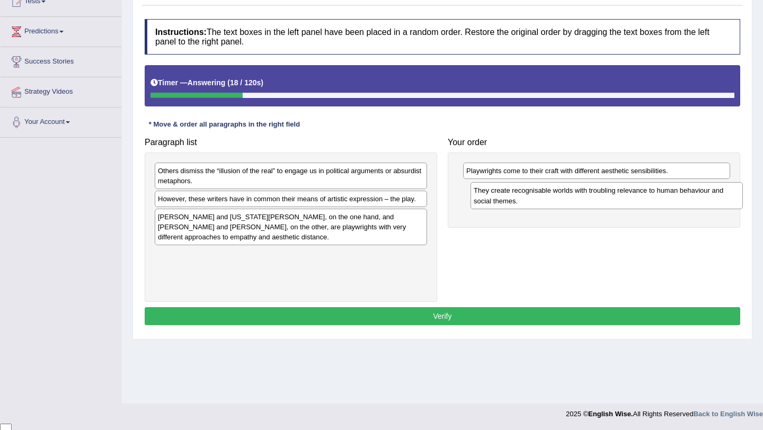
drag, startPoint x: 368, startPoint y: 261, endPoint x: 681, endPoint y: 195, distance: 319.3
click at [681, 195] on div "They create recognisable worlds with troubling relevance to human behaviour and…" at bounding box center [606, 195] width 272 height 26
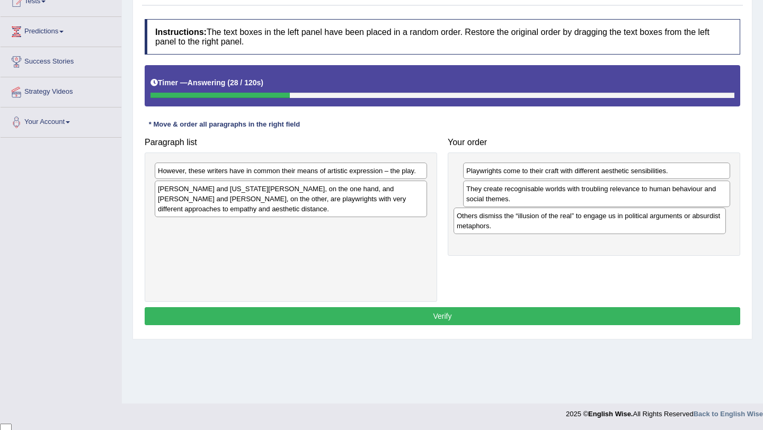
drag, startPoint x: 332, startPoint y: 169, endPoint x: 631, endPoint y: 213, distance: 303.1
click at [631, 213] on div "Others dismiss the “illusion of the real” to engage us in political arguments o…" at bounding box center [589, 221] width 272 height 26
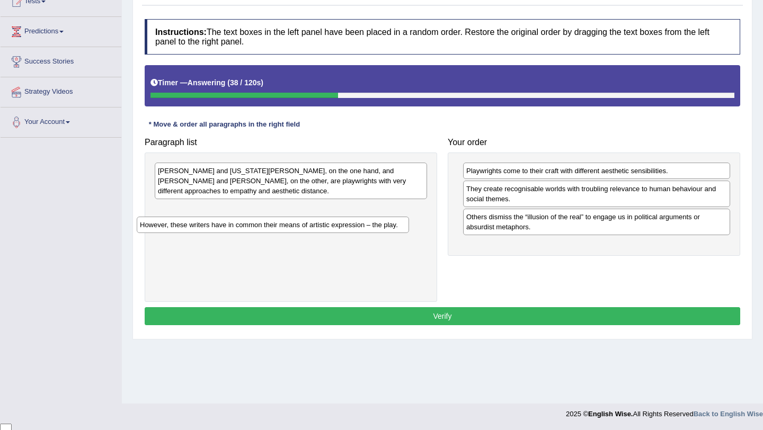
drag, startPoint x: 238, startPoint y: 174, endPoint x: 220, endPoint y: 228, distance: 56.3
click at [220, 228] on div "However, these writers have in common their means of artistic expression – the …" at bounding box center [273, 225] width 272 height 16
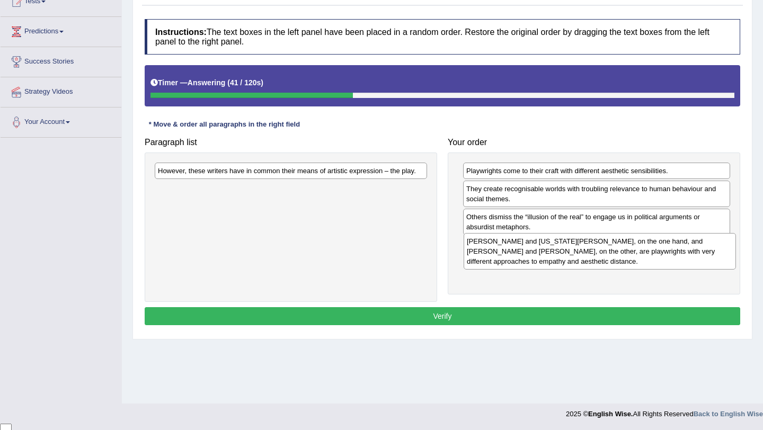
drag, startPoint x: 217, startPoint y: 171, endPoint x: 525, endPoint y: 241, distance: 316.7
click at [525, 241] on div "Thornton Wilder and Tennessee Williams, on the one hand, and Bertolt Brecht and…" at bounding box center [599, 251] width 272 height 37
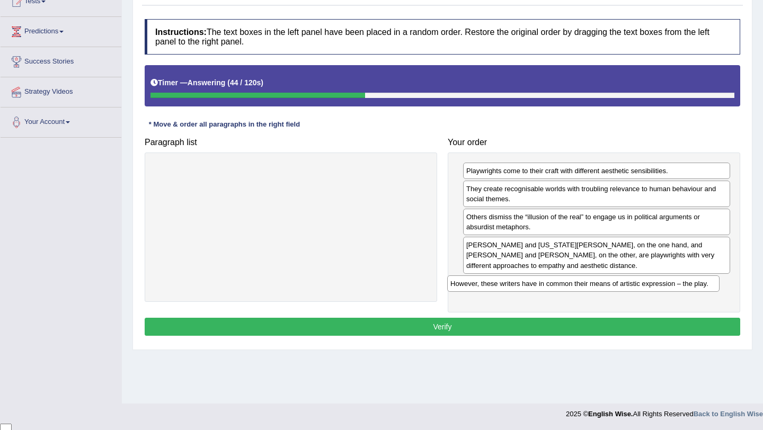
drag, startPoint x: 279, startPoint y: 169, endPoint x: 574, endPoint y: 281, distance: 315.7
click at [573, 281] on div "However, these writers have in common their means of artistic expression – the …" at bounding box center [583, 283] width 272 height 16
click at [545, 329] on button "Verify" at bounding box center [442, 327] width 595 height 18
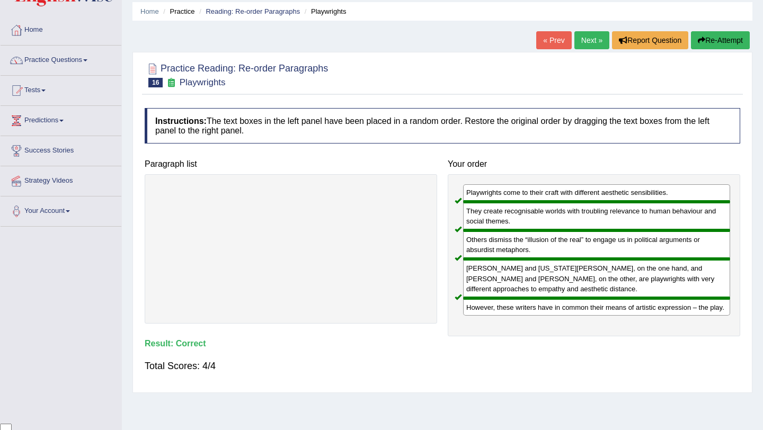
scroll to position [25, 0]
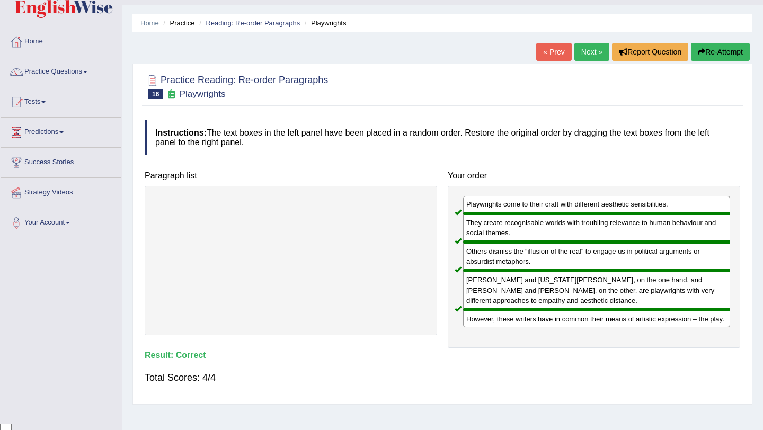
click at [586, 53] on link "Next »" at bounding box center [591, 52] width 35 height 18
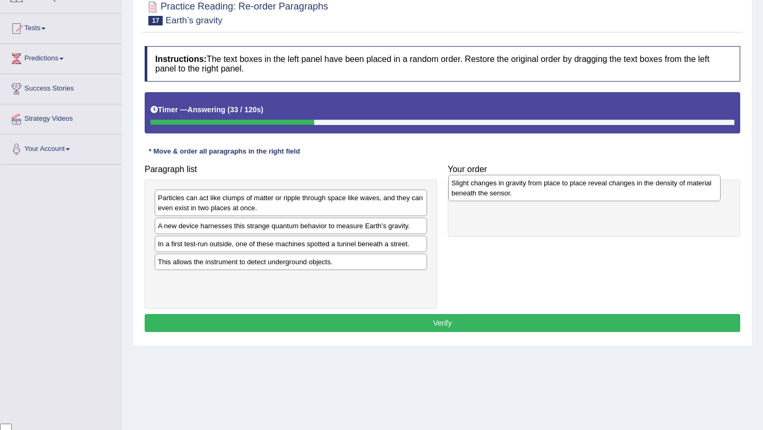
drag, startPoint x: 320, startPoint y: 250, endPoint x: 614, endPoint y: 189, distance: 299.7
click at [614, 189] on div "Slight changes in gravity from place to place reveal changes in the density of …" at bounding box center [584, 188] width 272 height 26
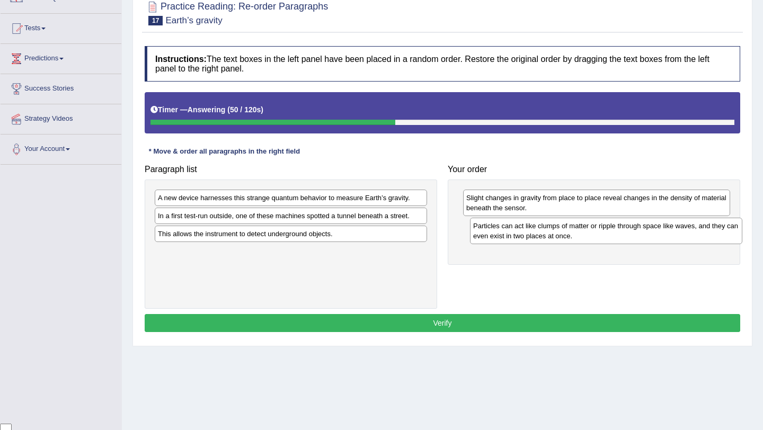
drag, startPoint x: 359, startPoint y: 205, endPoint x: 674, endPoint y: 233, distance: 316.4
click at [674, 233] on div "Particles can act like clumps of matter or ripple through space like waves, and…" at bounding box center [606, 231] width 272 height 26
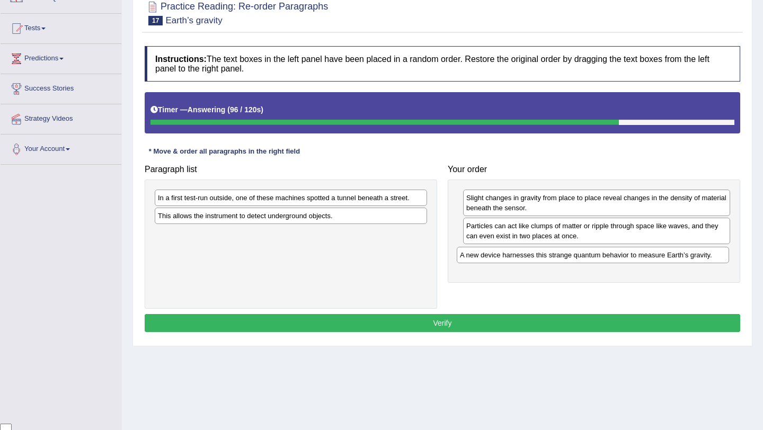
drag, startPoint x: 337, startPoint y: 198, endPoint x: 639, endPoint y: 255, distance: 307.3
click at [639, 255] on div "A new device harnesses this strange quantum behavior to measure Earth’s gravity." at bounding box center [593, 255] width 272 height 16
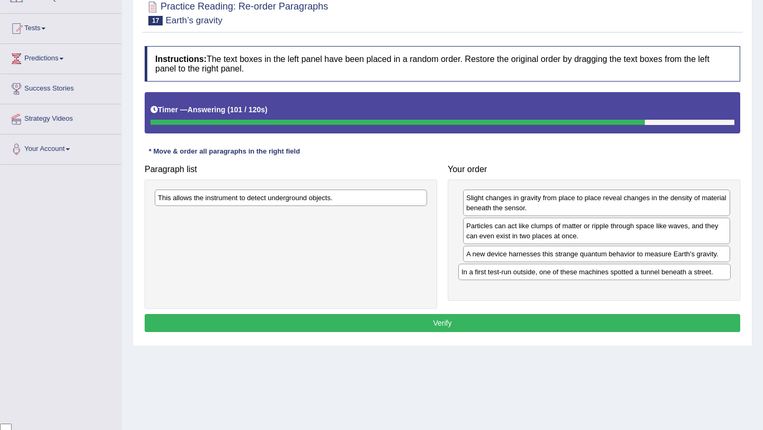
drag, startPoint x: 331, startPoint y: 199, endPoint x: 635, endPoint y: 273, distance: 312.4
click at [635, 273] on div "In a first test-run outside, one of these machines spotted a tunnel beneath a s…" at bounding box center [594, 272] width 272 height 16
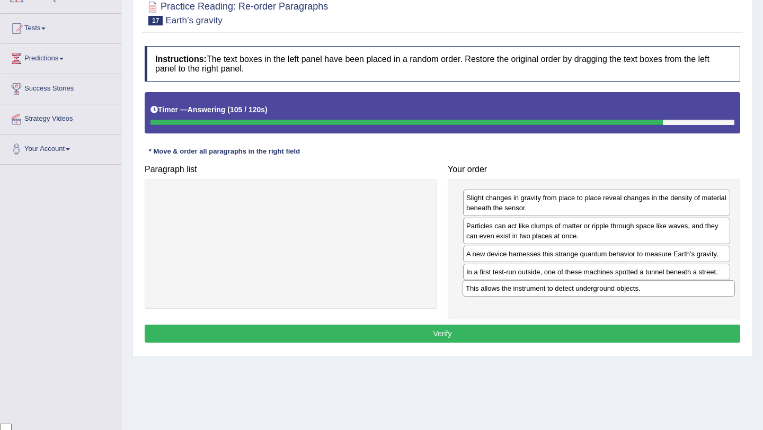
drag, startPoint x: 329, startPoint y: 198, endPoint x: 635, endPoint y: 286, distance: 318.4
click at [636, 287] on div "This allows the instrument to detect underground objects." at bounding box center [598, 288] width 272 height 16
click at [609, 345] on div "Instructions: The text boxes in the left panel have been placed in a random ord…" at bounding box center [442, 196] width 601 height 310
click at [608, 340] on button "Verify" at bounding box center [442, 334] width 595 height 18
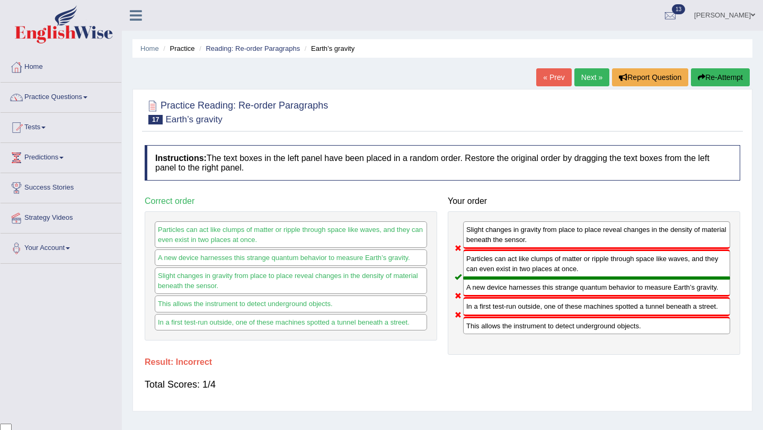
click at [585, 67] on div "Home Practice Reading: Re-order Paragraphs Earth’s gravity « Prev Next » Report…" at bounding box center [442, 265] width 641 height 530
click at [585, 77] on link "Next »" at bounding box center [591, 77] width 35 height 18
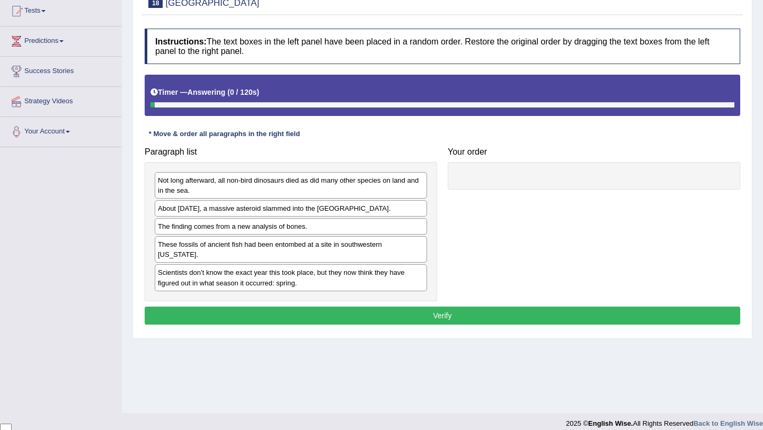
scroll to position [123, 0]
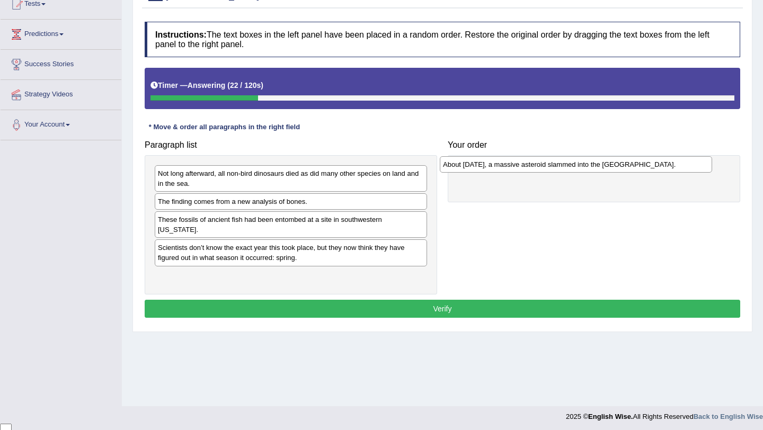
drag, startPoint x: 324, startPoint y: 206, endPoint x: 609, endPoint y: 168, distance: 287.4
click at [609, 168] on div "About [DATE], a massive asteroid slammed into the [GEOGRAPHIC_DATA]." at bounding box center [576, 164] width 272 height 16
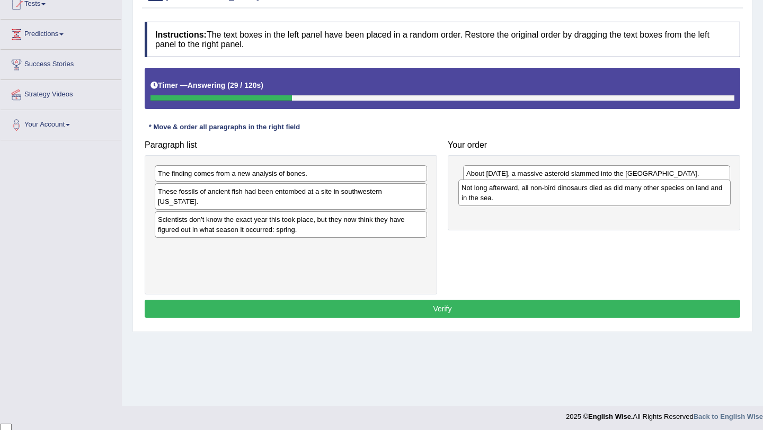
drag, startPoint x: 348, startPoint y: 175, endPoint x: 652, endPoint y: 189, distance: 303.8
click at [652, 189] on div "Not long afterward, all non-bird dinosaurs died as did many other species on la…" at bounding box center [594, 193] width 272 height 26
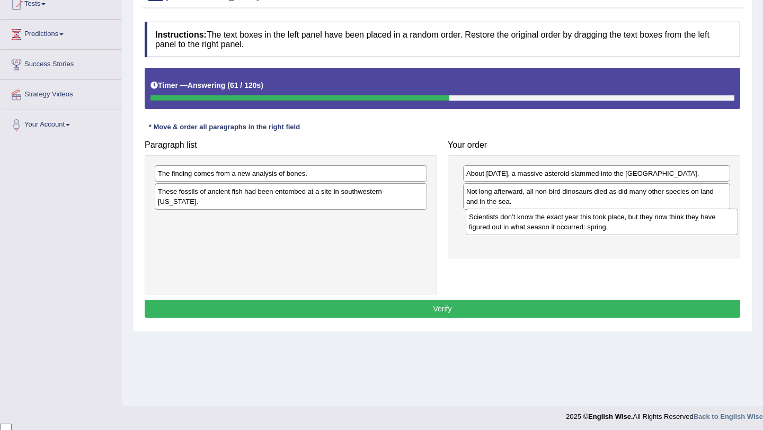
drag, startPoint x: 360, startPoint y: 229, endPoint x: 671, endPoint y: 227, distance: 310.9
click at [671, 227] on div "Scientists don’t know the exact year this took place, but they now think they h…" at bounding box center [602, 222] width 272 height 26
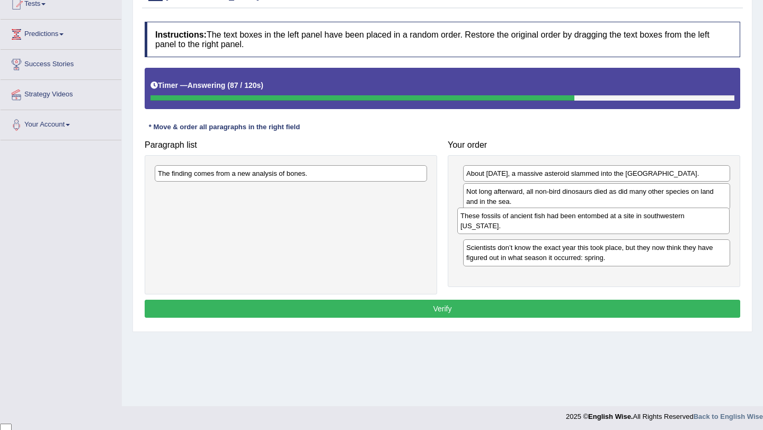
drag, startPoint x: 363, startPoint y: 198, endPoint x: 666, endPoint y: 222, distance: 303.4
click at [666, 222] on div "These fossils of ancient fish had been entombed at a site in southwestern North…" at bounding box center [593, 221] width 272 height 26
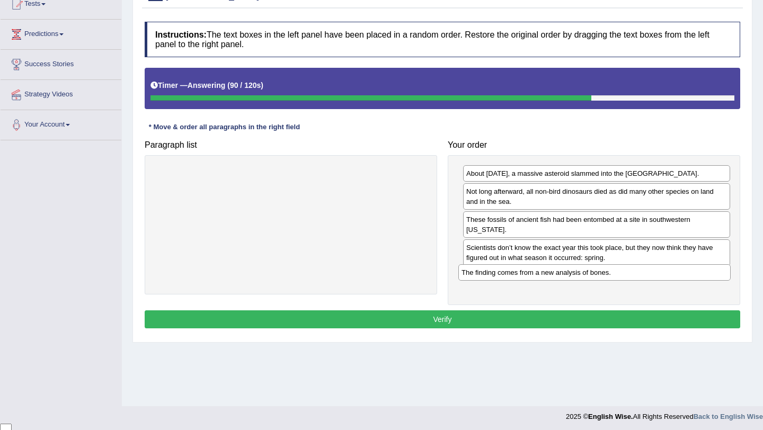
drag, startPoint x: 324, startPoint y: 172, endPoint x: 628, endPoint y: 271, distance: 319.1
click at [628, 271] on div "The finding comes from a new analysis of bones." at bounding box center [594, 272] width 272 height 16
click at [608, 317] on button "Verify" at bounding box center [442, 319] width 595 height 18
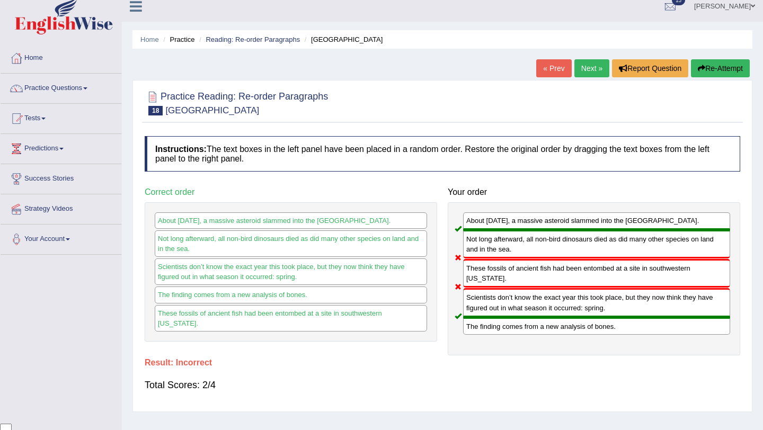
scroll to position [0, 0]
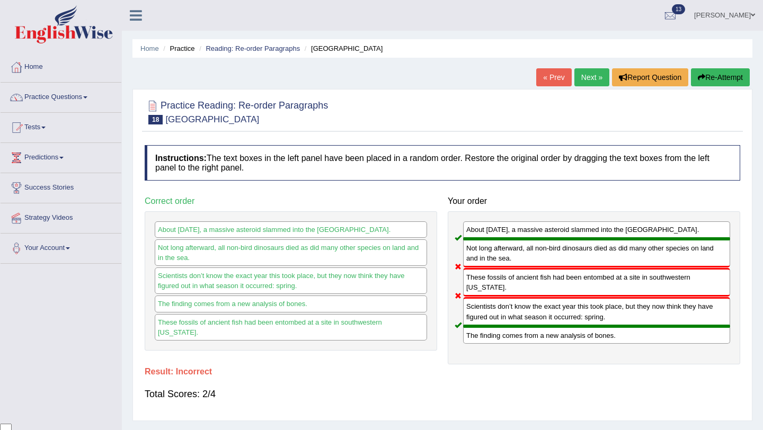
click at [584, 81] on link "Next »" at bounding box center [591, 77] width 35 height 18
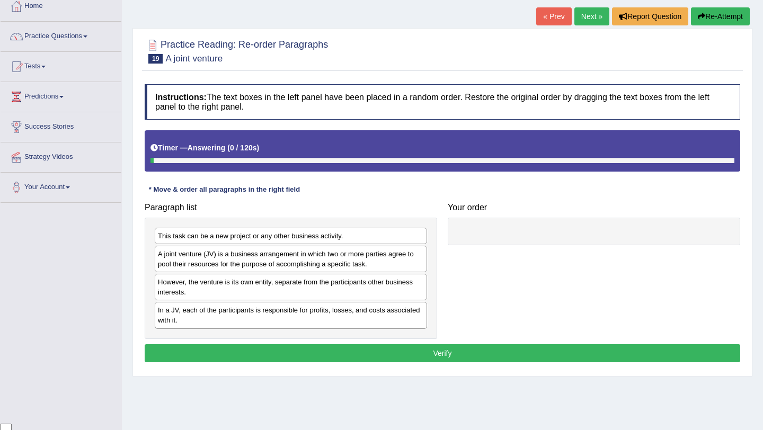
scroll to position [63, 0]
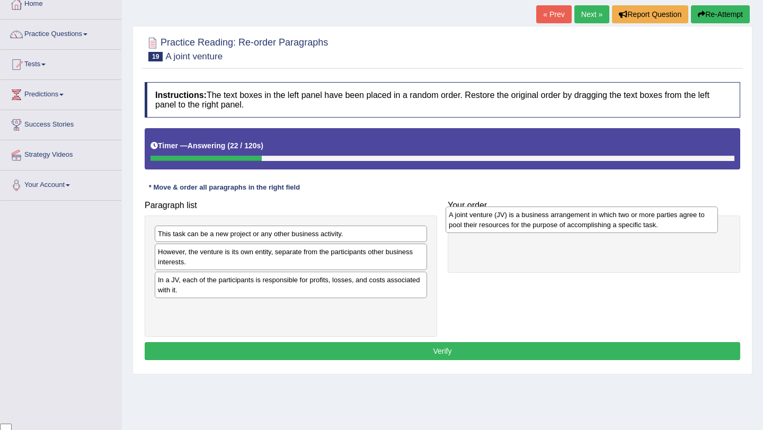
drag, startPoint x: 336, startPoint y: 261, endPoint x: 627, endPoint y: 224, distance: 293.2
click at [627, 224] on div "A joint venture (JV) is a business arrangement in which two or more parties agr…" at bounding box center [581, 220] width 272 height 26
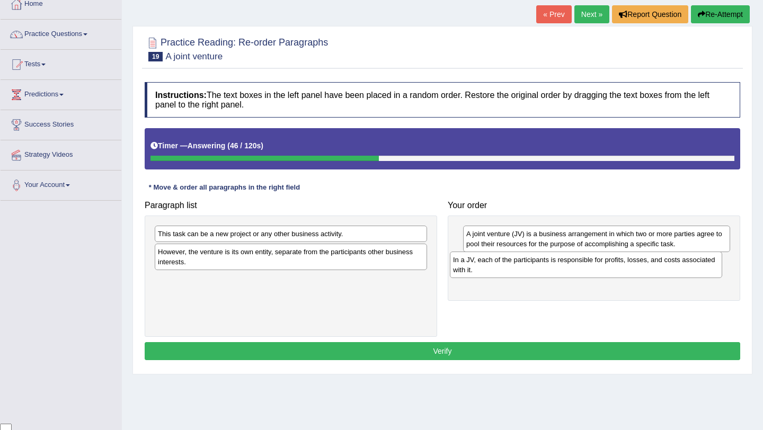
drag, startPoint x: 399, startPoint y: 287, endPoint x: 694, endPoint y: 267, distance: 295.7
click at [694, 267] on div "In a JV, each of the participants is responsible for profits, losses, and costs…" at bounding box center [586, 265] width 272 height 26
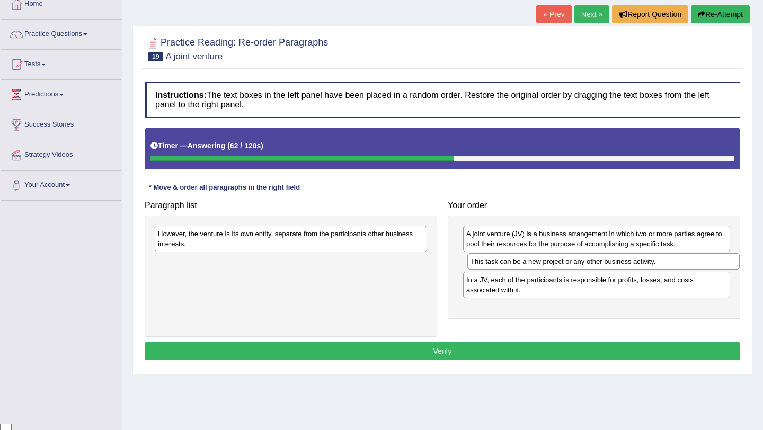
drag, startPoint x: 380, startPoint y: 234, endPoint x: 692, endPoint y: 262, distance: 313.7
click at [692, 262] on div "This task can be a new project or any other business activity." at bounding box center [603, 261] width 272 height 16
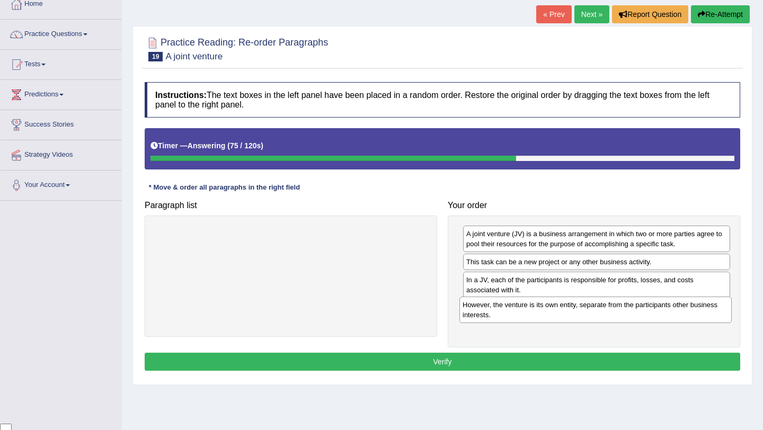
drag, startPoint x: 301, startPoint y: 234, endPoint x: 606, endPoint y: 305, distance: 312.7
click at [606, 305] on div "However, the venture is its own entity, separate from the participants other bu…" at bounding box center [595, 310] width 272 height 26
click at [588, 362] on button "Verify" at bounding box center [442, 362] width 595 height 18
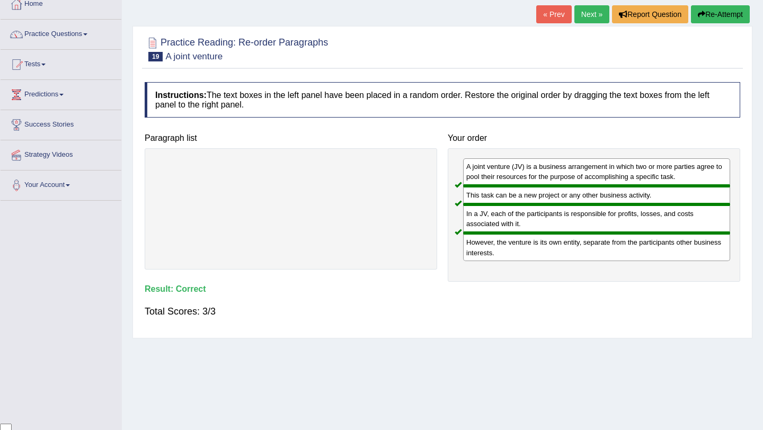
scroll to position [28, 0]
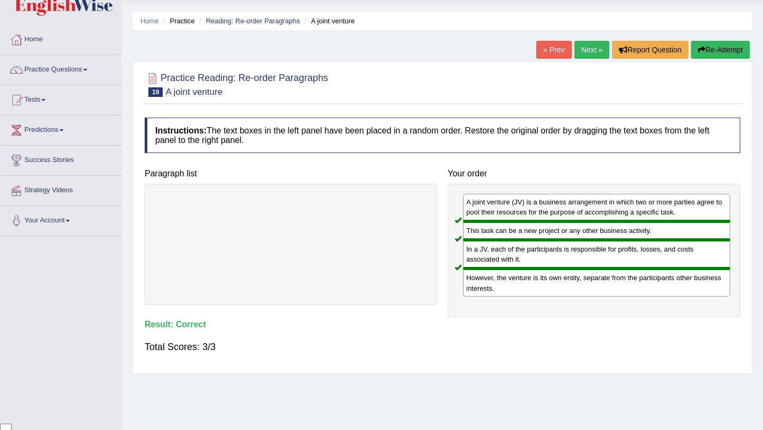
click at [589, 50] on link "Next »" at bounding box center [591, 50] width 35 height 18
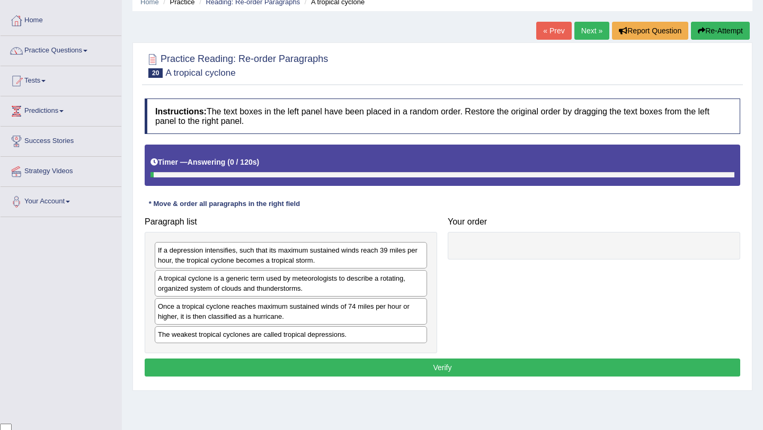
scroll to position [84, 0]
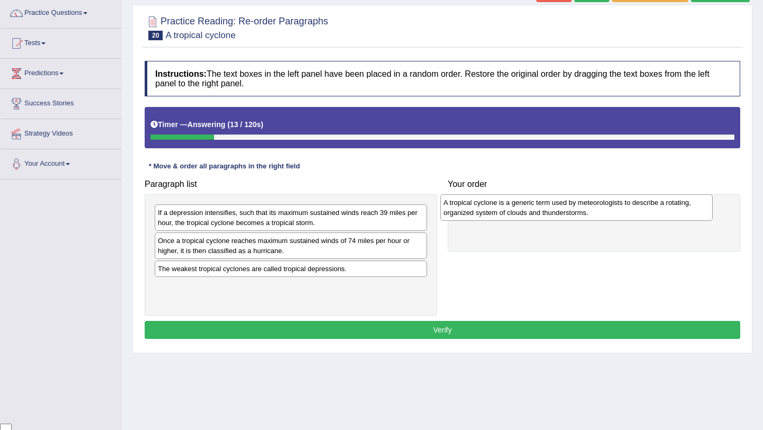
drag, startPoint x: 309, startPoint y: 248, endPoint x: 594, endPoint y: 209, distance: 288.1
click at [594, 209] on div "A tropical cyclone is a generic term used by meteorologists to describe a rotat…" at bounding box center [576, 207] width 272 height 26
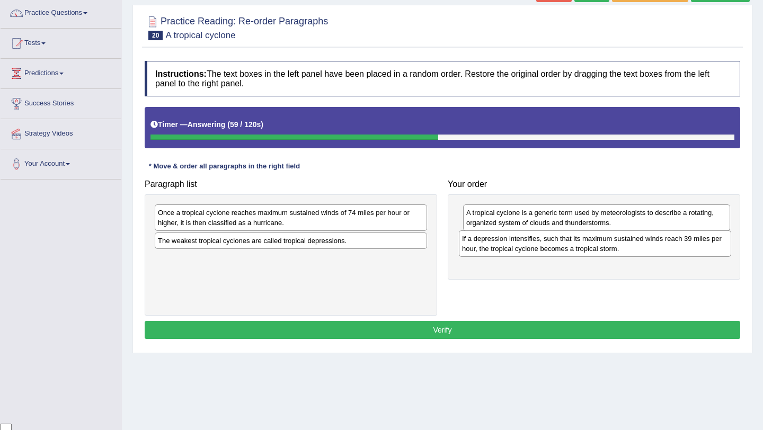
drag, startPoint x: 344, startPoint y: 218, endPoint x: 648, endPoint y: 244, distance: 305.2
click at [648, 244] on div "If a depression intensifies, such that its maximum sustained winds reach 39 mil…" at bounding box center [595, 243] width 272 height 26
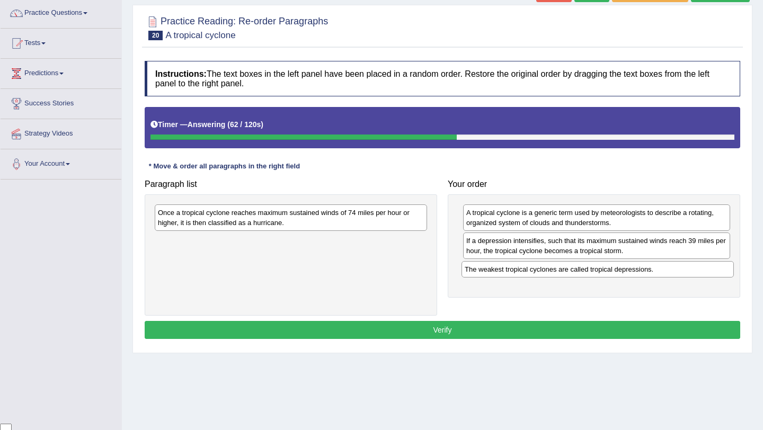
drag, startPoint x: 334, startPoint y: 242, endPoint x: 640, endPoint y: 270, distance: 308.0
click at [640, 270] on div "The weakest tropical cyclones are called tropical depressions." at bounding box center [597, 269] width 272 height 16
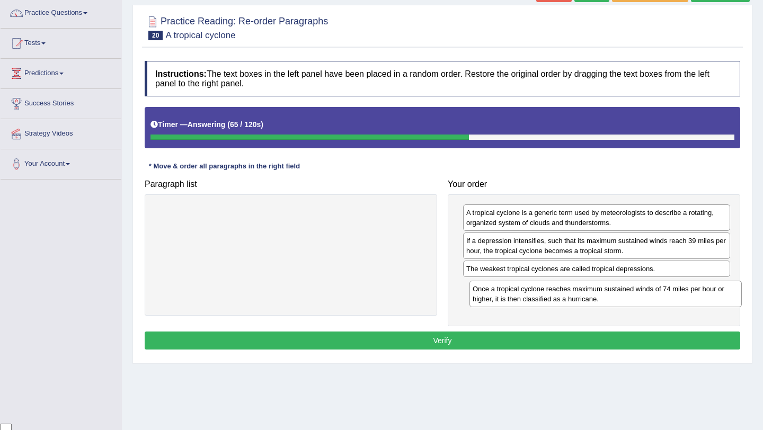
drag, startPoint x: 346, startPoint y: 215, endPoint x: 661, endPoint y: 291, distance: 323.8
click at [661, 291] on div "Once a tropical cyclone reaches maximum sustained winds of 74 miles per hour or…" at bounding box center [605, 294] width 272 height 26
click at [614, 342] on button "Verify" at bounding box center [442, 341] width 595 height 18
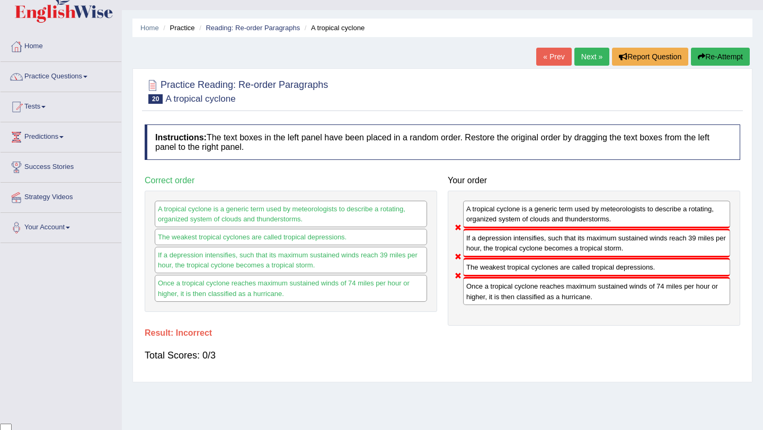
scroll to position [0, 0]
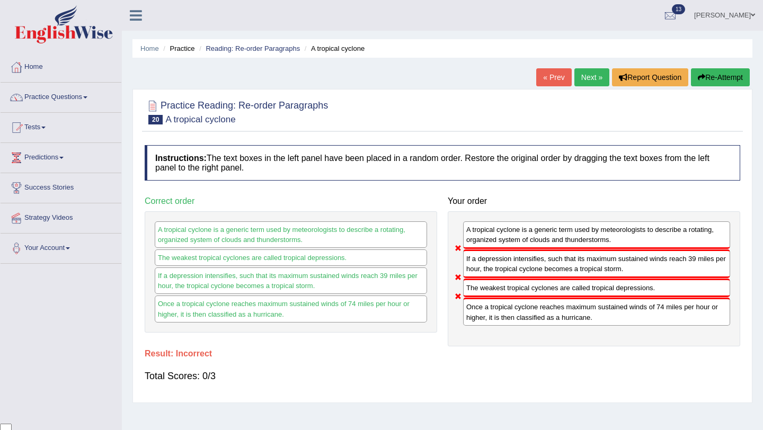
click at [587, 73] on link "Next »" at bounding box center [591, 77] width 35 height 18
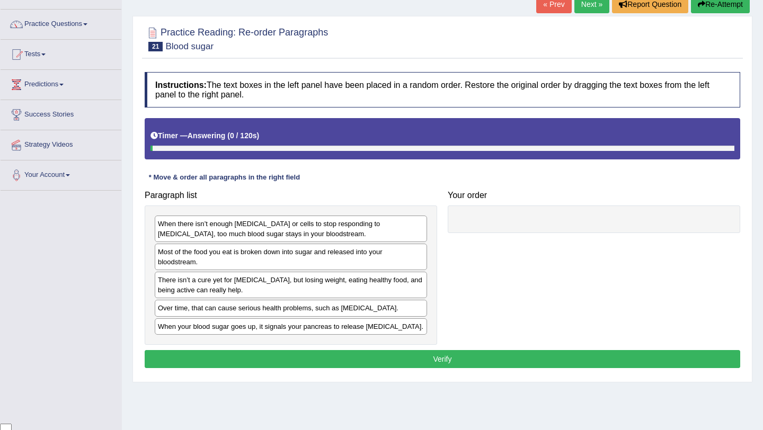
scroll to position [85, 0]
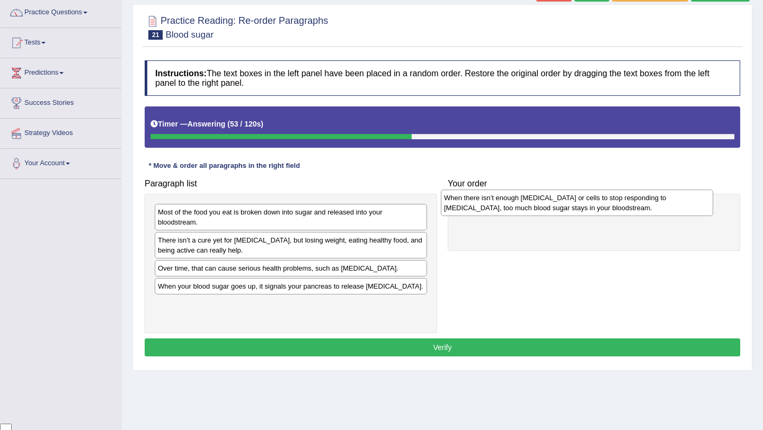
drag, startPoint x: 374, startPoint y: 220, endPoint x: 661, endPoint y: 206, distance: 286.4
click at [661, 206] on div "When there isn’t enough insulin or cells to stop responding to insulin, too muc…" at bounding box center [577, 203] width 272 height 26
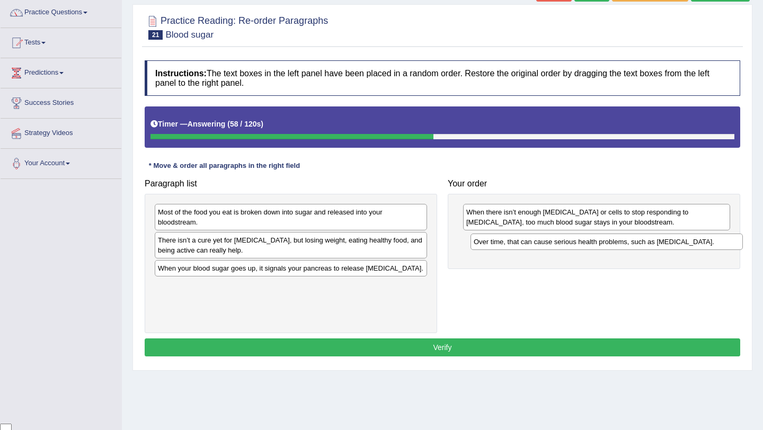
drag, startPoint x: 381, startPoint y: 269, endPoint x: 697, endPoint y: 242, distance: 316.9
click at [697, 242] on div "Over time, that can cause serious health problems, such as diabetes." at bounding box center [606, 242] width 272 height 16
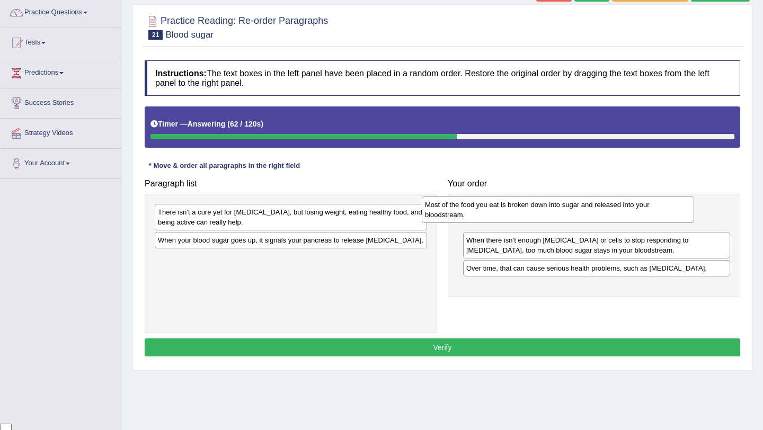
drag, startPoint x: 306, startPoint y: 220, endPoint x: 573, endPoint y: 212, distance: 267.1
click at [573, 212] on div "Most of the food you eat is broken down into sugar and released into your blood…" at bounding box center [558, 210] width 272 height 26
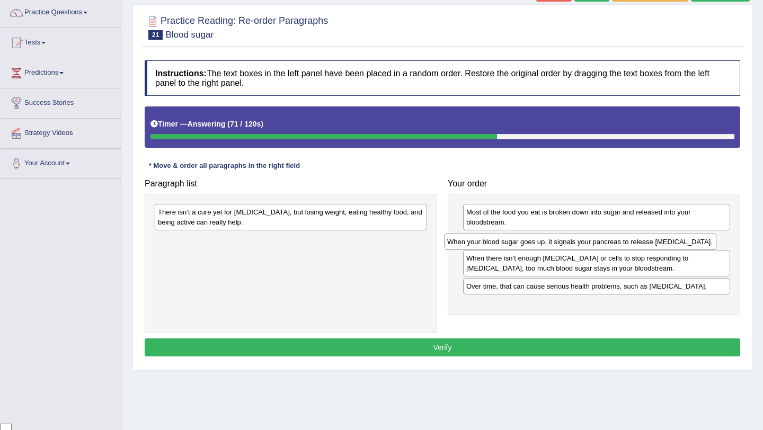
drag, startPoint x: 392, startPoint y: 244, endPoint x: 681, endPoint y: 246, distance: 289.2
click at [681, 246] on div "When your blood sugar goes up, it signals your pancreas to release insulin." at bounding box center [580, 242] width 272 height 16
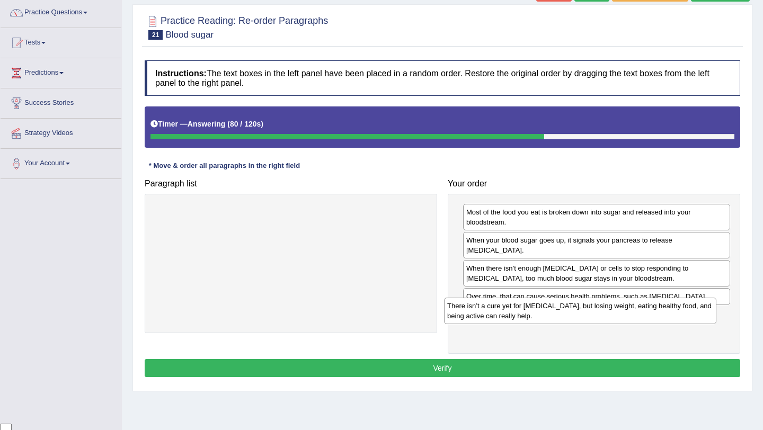
drag, startPoint x: 320, startPoint y: 219, endPoint x: 609, endPoint y: 313, distance: 304.0
click at [609, 313] on div "There isn’t a cure yet for diabetes, but losing weight, eating healthy food, an…" at bounding box center [580, 311] width 272 height 26
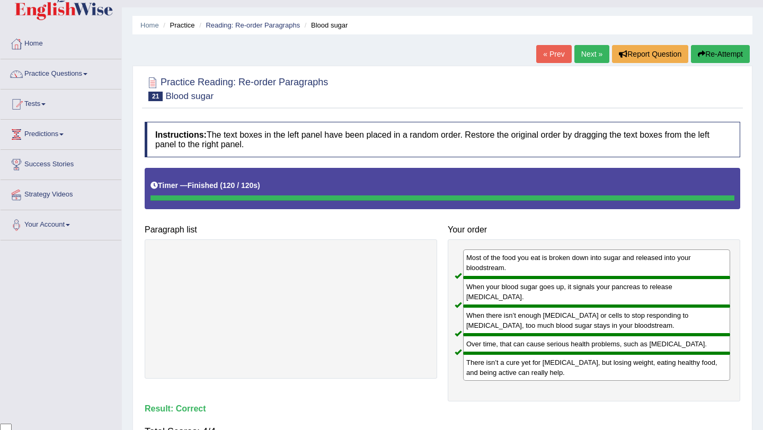
scroll to position [33, 0]
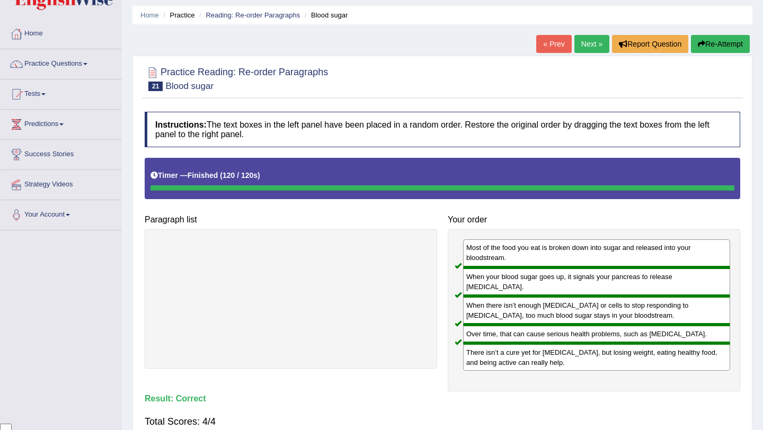
click at [585, 51] on link "Next »" at bounding box center [591, 44] width 35 height 18
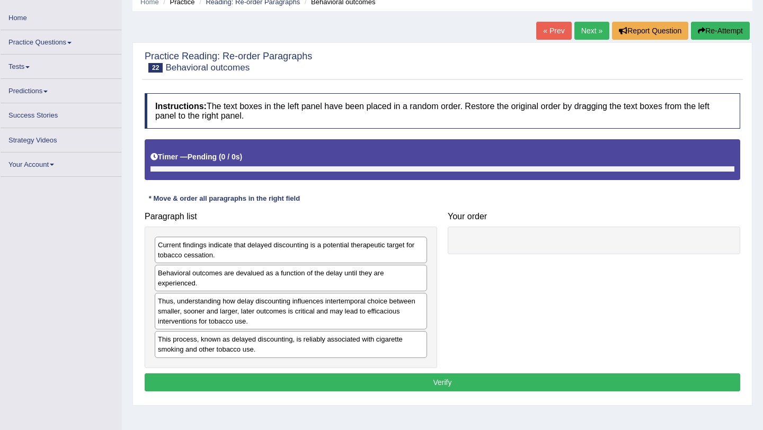
scroll to position [56, 0]
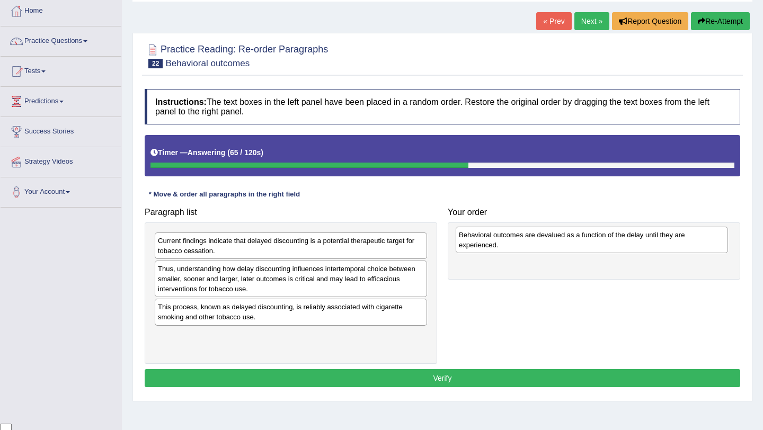
drag, startPoint x: 359, startPoint y: 273, endPoint x: 658, endPoint y: 238, distance: 301.3
click at [658, 238] on div "Behavioral outcomes are devalued as a function of the delay until they are expe…" at bounding box center [592, 240] width 272 height 26
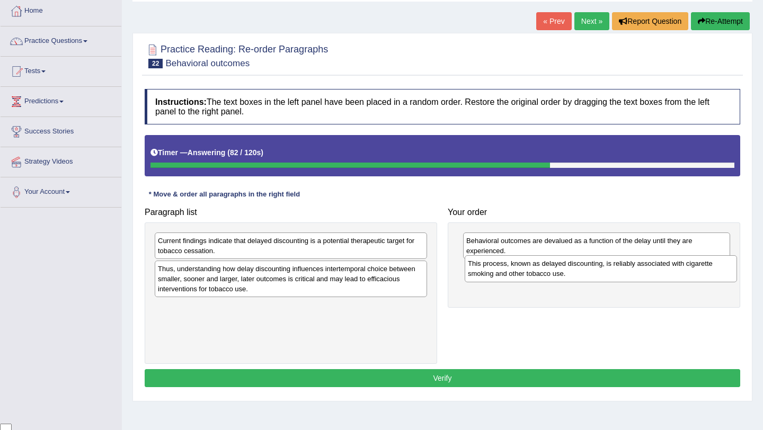
drag, startPoint x: 327, startPoint y: 313, endPoint x: 637, endPoint y: 269, distance: 312.9
click at [637, 269] on div "This process, known as delayed discounting, is reliably associated with cigaret…" at bounding box center [601, 268] width 272 height 26
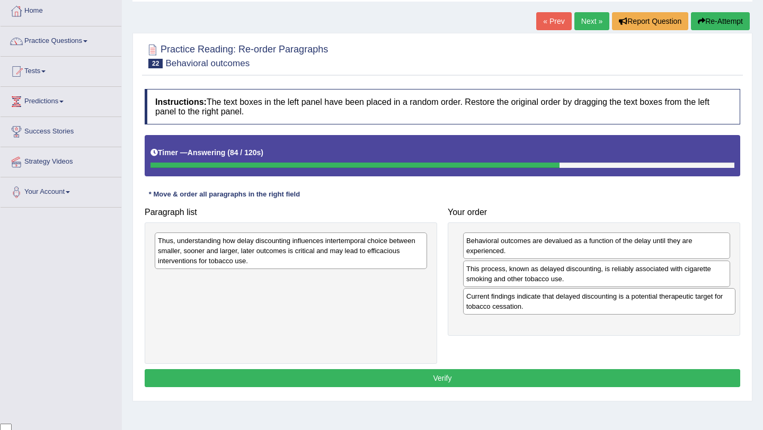
drag, startPoint x: 399, startPoint y: 242, endPoint x: 707, endPoint y: 297, distance: 313.3
click at [707, 297] on div "Current findings indicate that delayed discounting is a potential therapeutic t…" at bounding box center [599, 301] width 272 height 26
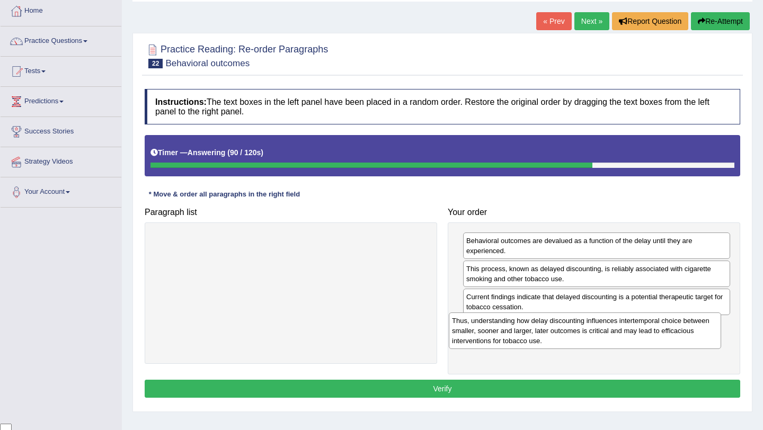
drag, startPoint x: 393, startPoint y: 249, endPoint x: 687, endPoint y: 329, distance: 305.2
click at [687, 329] on div "Thus, understanding how delay discounting influences intertemporal choice betwe…" at bounding box center [585, 331] width 272 height 37
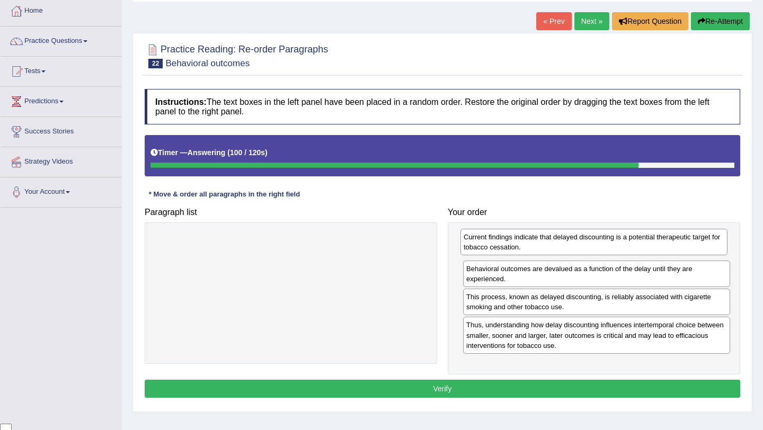
drag, startPoint x: 660, startPoint y: 308, endPoint x: 657, endPoint y: 248, distance: 59.9
click at [657, 248] on div "Current findings indicate that delayed discounting is a potential therapeutic t…" at bounding box center [593, 242] width 267 height 26
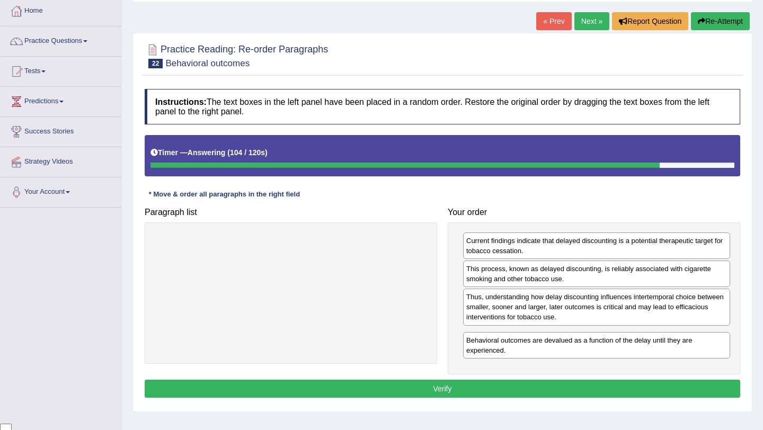
drag, startPoint x: 636, startPoint y: 271, endPoint x: 636, endPoint y: 343, distance: 71.5
click at [636, 343] on div "Behavioral outcomes are devalued as a function of the delay until they are expe…" at bounding box center [596, 345] width 267 height 26
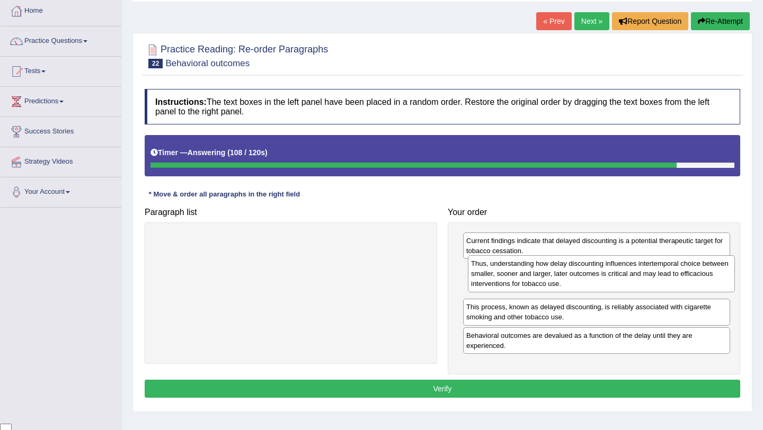
drag, startPoint x: 611, startPoint y: 306, endPoint x: 616, endPoint y: 273, distance: 33.7
click at [616, 273] on div "Thus, understanding how delay discounting influences intertemporal choice betwe…" at bounding box center [601, 273] width 267 height 37
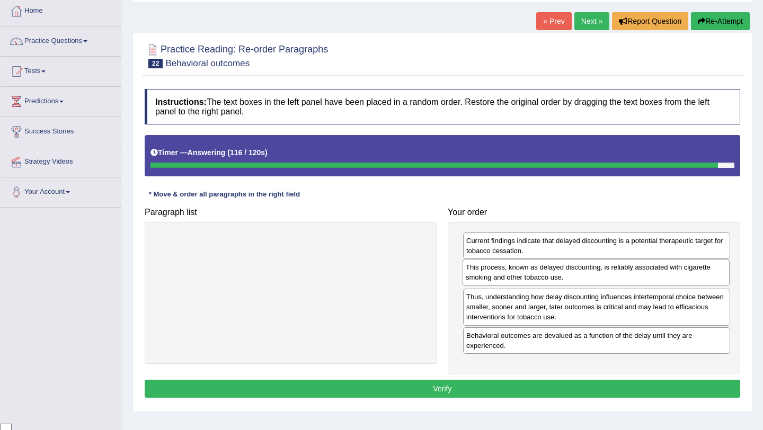
drag, startPoint x: 599, startPoint y: 309, endPoint x: 598, endPoint y: 269, distance: 39.7
click at [598, 269] on div "This process, known as delayed discounting, is reliably associated with cigaret…" at bounding box center [595, 272] width 267 height 26
click at [587, 385] on button "Verify" at bounding box center [442, 389] width 595 height 18
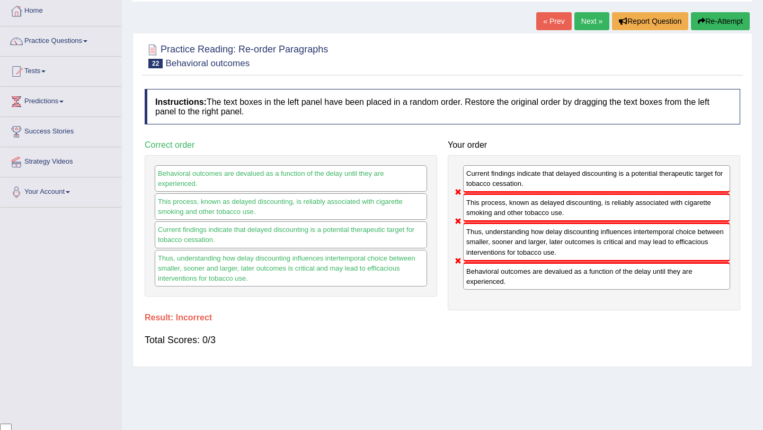
click at [711, 17] on button "Re-Attempt" at bounding box center [720, 21] width 59 height 18
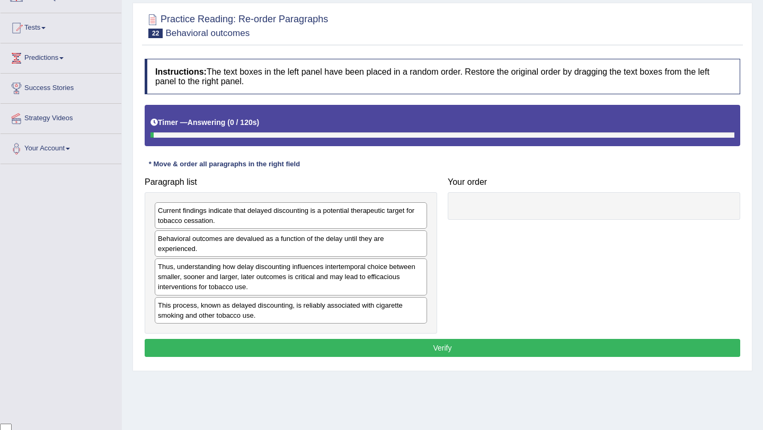
scroll to position [103, 0]
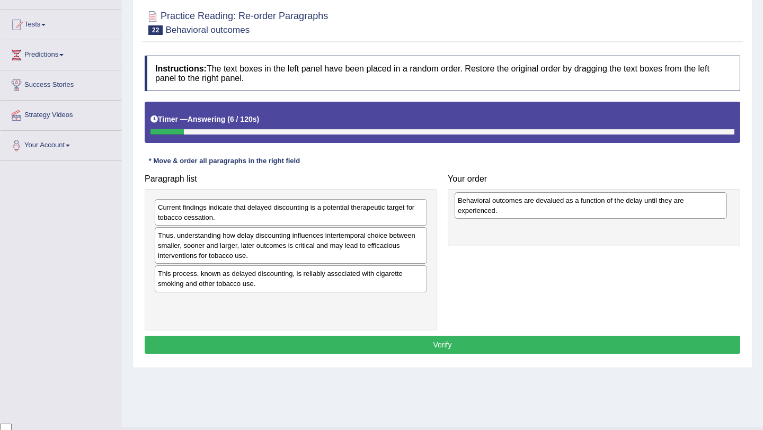
drag, startPoint x: 345, startPoint y: 241, endPoint x: 645, endPoint y: 206, distance: 301.8
click at [645, 206] on div "Behavioral outcomes are devalued as a function of the delay until they are expe…" at bounding box center [590, 205] width 272 height 26
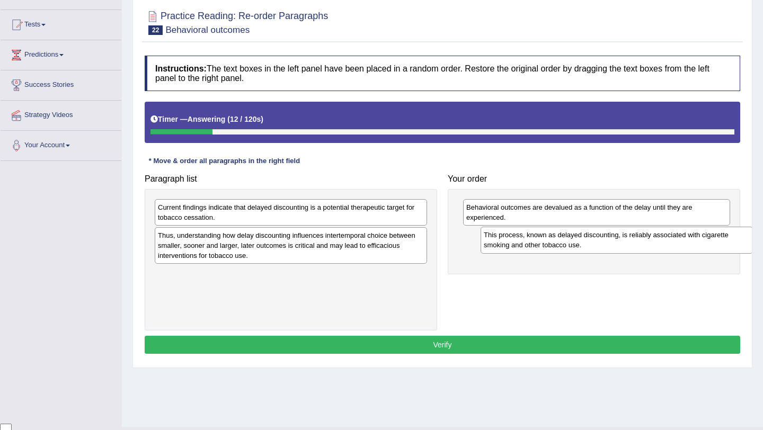
drag, startPoint x: 395, startPoint y: 279, endPoint x: 721, endPoint y: 240, distance: 328.0
click at [721, 240] on div "This process, known as delayed discounting, is reliably associated with cigaret…" at bounding box center [616, 240] width 272 height 26
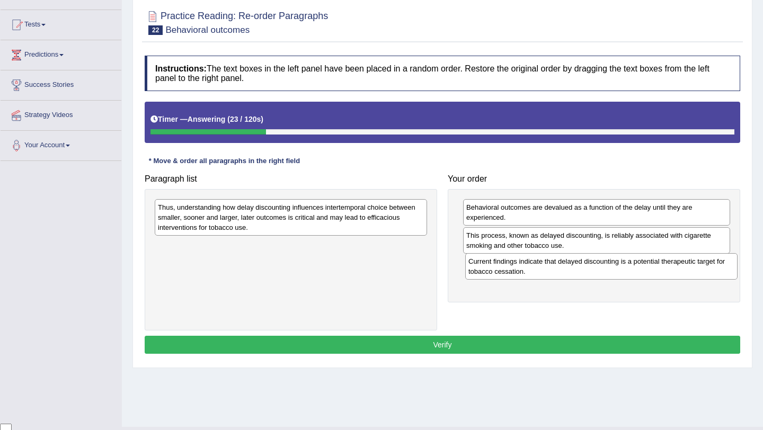
drag, startPoint x: 308, startPoint y: 217, endPoint x: 619, endPoint y: 271, distance: 315.5
click at [619, 271] on div "Current findings indicate that delayed discounting is a potential therapeutic t…" at bounding box center [601, 266] width 272 height 26
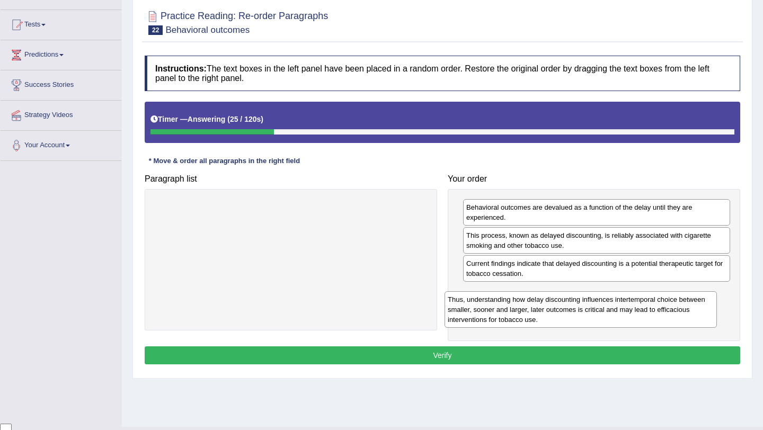
drag, startPoint x: 307, startPoint y: 225, endPoint x: 604, endPoint y: 312, distance: 309.6
click at [603, 312] on div "Thus, understanding how delay discounting influences intertemporal choice betwe…" at bounding box center [580, 309] width 272 height 37
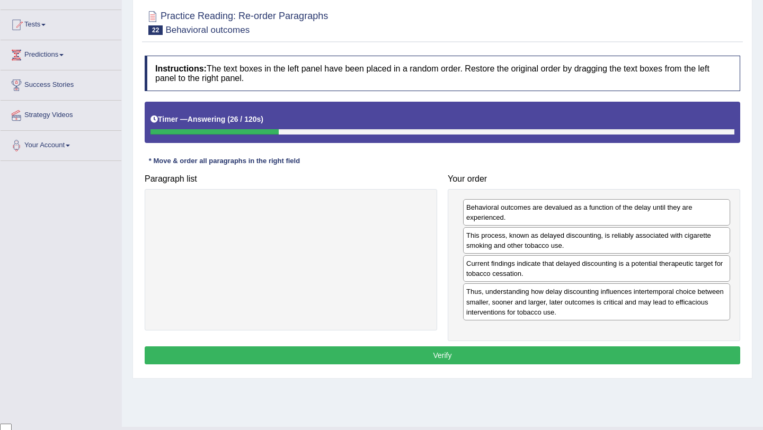
click at [591, 358] on button "Verify" at bounding box center [442, 355] width 595 height 18
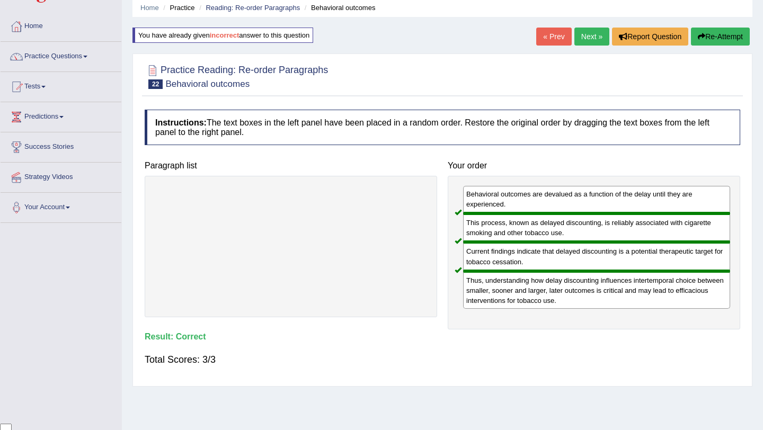
scroll to position [0, 0]
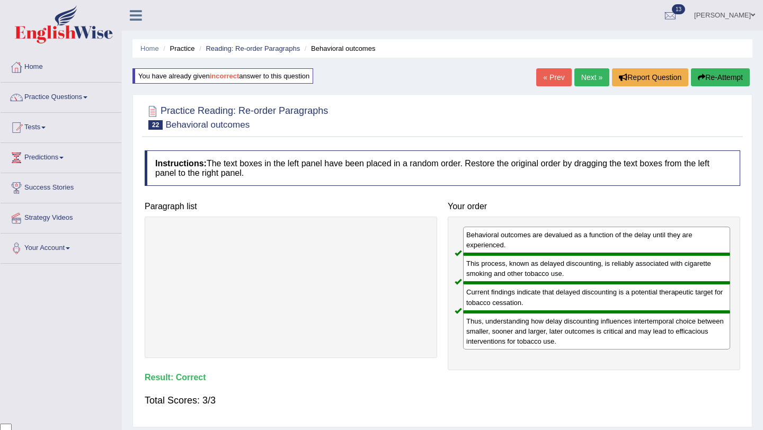
click at [590, 77] on link "Next »" at bounding box center [591, 77] width 35 height 18
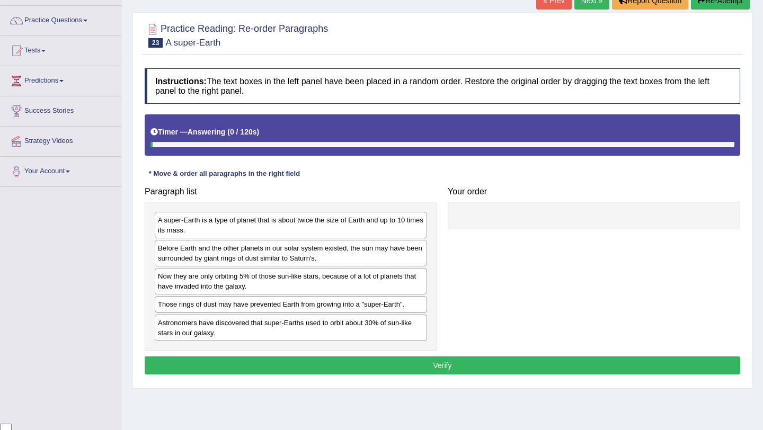
scroll to position [81, 0]
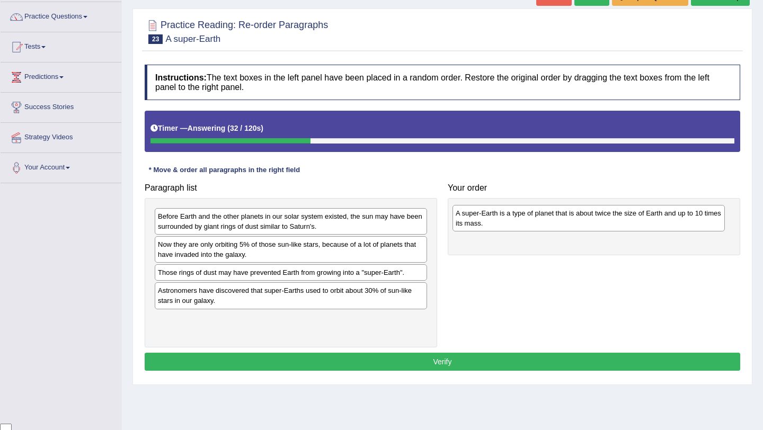
drag, startPoint x: 378, startPoint y: 220, endPoint x: 677, endPoint y: 217, distance: 299.3
click at [677, 217] on div "A super-Earth is a type of planet that is about twice the size of Earth and up …" at bounding box center [588, 218] width 272 height 26
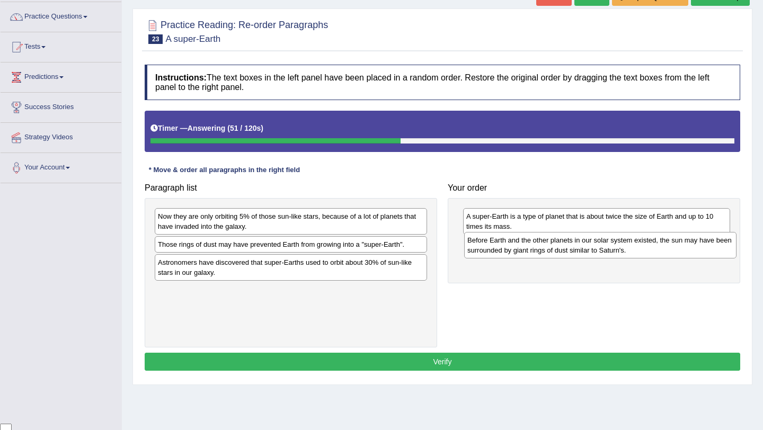
drag, startPoint x: 335, startPoint y: 219, endPoint x: 644, endPoint y: 244, distance: 310.3
click at [644, 244] on div "Before Earth and the other planets in our solar system existed, the sun may hav…" at bounding box center [600, 245] width 272 height 26
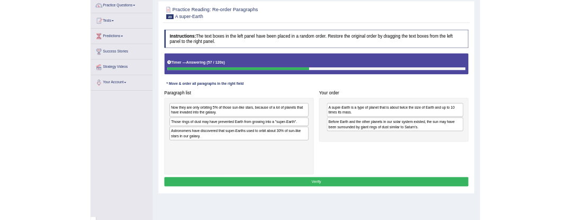
scroll to position [88, 0]
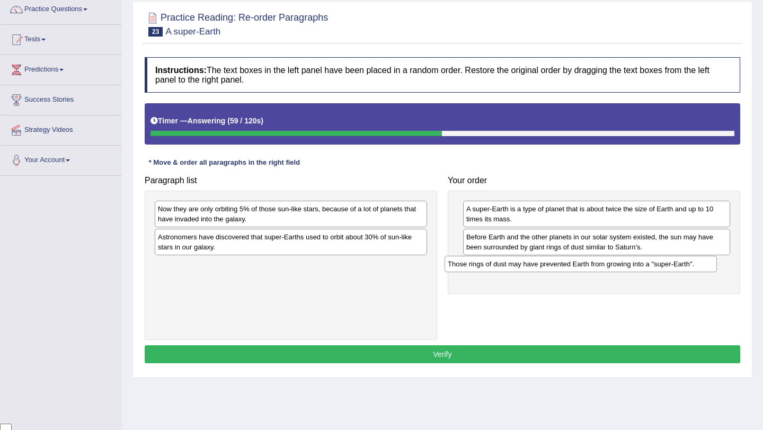
drag, startPoint x: 359, startPoint y: 240, endPoint x: 649, endPoint y: 267, distance: 291.0
click at [649, 267] on div "Those rings of dust may have prevented Earth from growing into a "super-Earth"." at bounding box center [580, 264] width 272 height 16
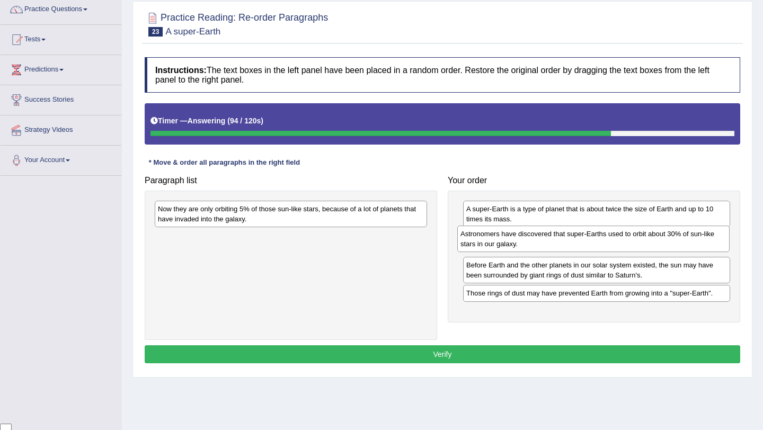
drag, startPoint x: 370, startPoint y: 242, endPoint x: 673, endPoint y: 238, distance: 302.5
click at [673, 238] on div "Astronomers have discovered that super-Earths used to orbit about 30% of sun-li…" at bounding box center [593, 239] width 272 height 26
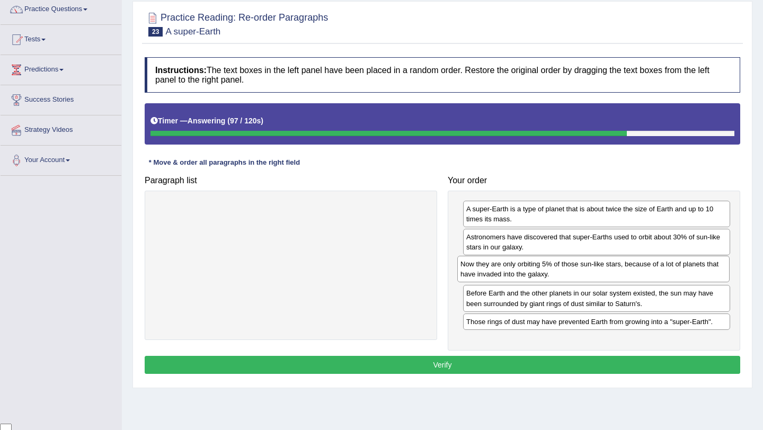
drag, startPoint x: 298, startPoint y: 215, endPoint x: 612, endPoint y: 268, distance: 318.5
click at [612, 268] on div "Now they are only orbiting 5% of those sun-like stars, because of a lot of plan…" at bounding box center [593, 269] width 272 height 26
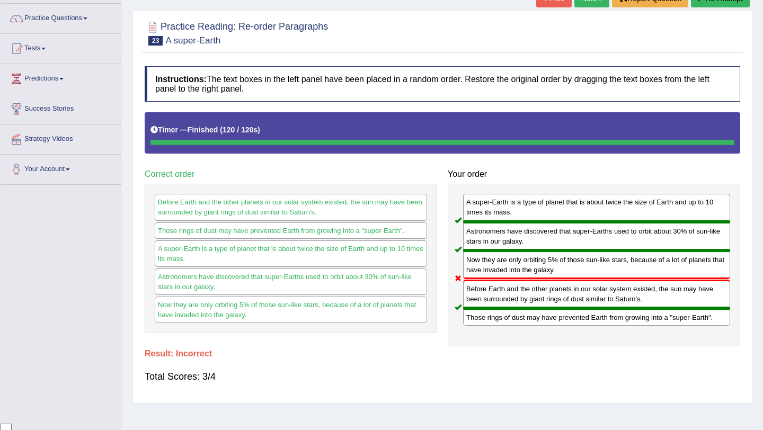
scroll to position [58, 0]
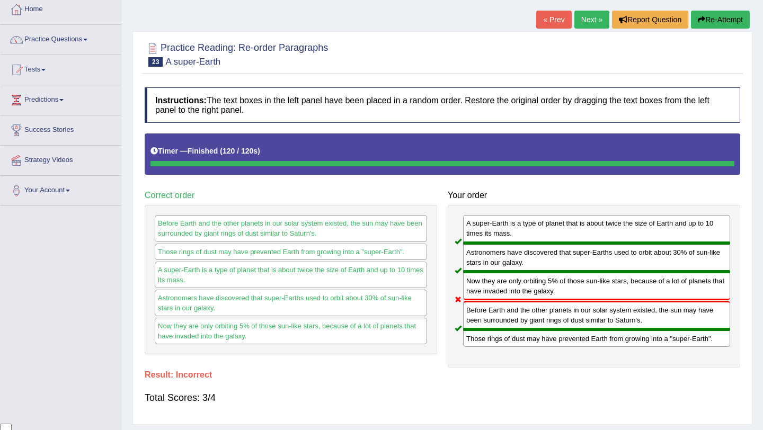
click at [588, 20] on link "Next »" at bounding box center [591, 20] width 35 height 18
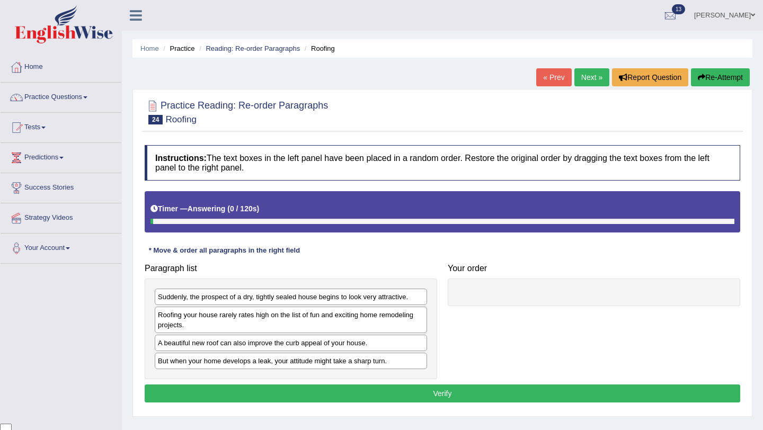
scroll to position [83, 0]
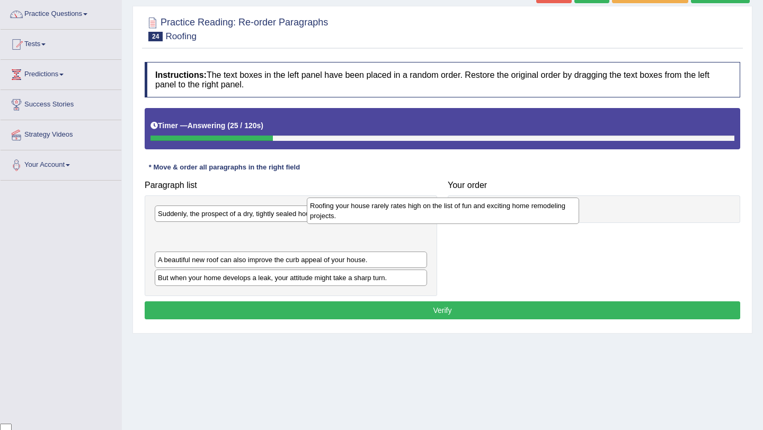
drag, startPoint x: 373, startPoint y: 237, endPoint x: 525, endPoint y: 211, distance: 154.2
click at [525, 211] on div "Roofing your house rarely rates high on the list of fun and exciting home remod…" at bounding box center [443, 211] width 272 height 26
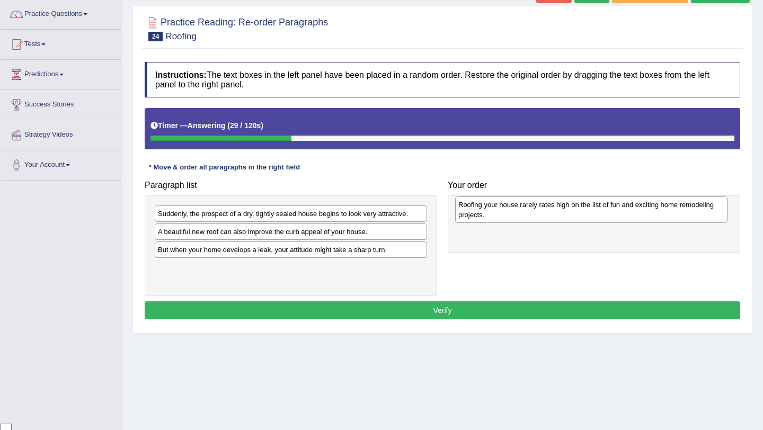
drag, startPoint x: 383, startPoint y: 233, endPoint x: 684, endPoint y: 206, distance: 301.5
click at [684, 206] on div "Roofing your house rarely rates high on the list of fun and exciting home remod…" at bounding box center [591, 210] width 272 height 26
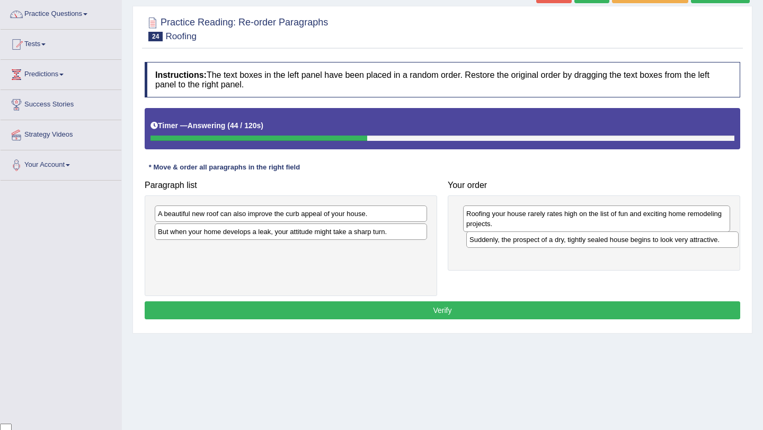
drag, startPoint x: 380, startPoint y: 213, endPoint x: 692, endPoint y: 239, distance: 312.5
click at [692, 239] on div "Suddenly, the prospect of a dry, tightly sealed house begins to look very attra…" at bounding box center [602, 239] width 272 height 16
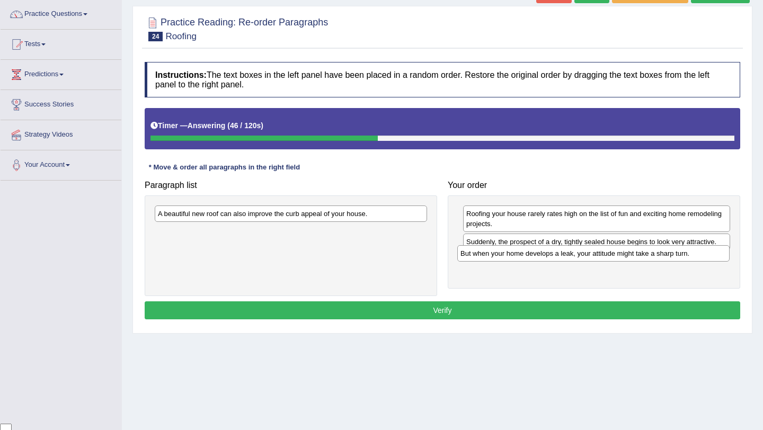
drag, startPoint x: 388, startPoint y: 232, endPoint x: 690, endPoint y: 254, distance: 303.2
click at [690, 254] on div "But when your home develops a leak, your attitude might take a sharp turn." at bounding box center [593, 253] width 272 height 16
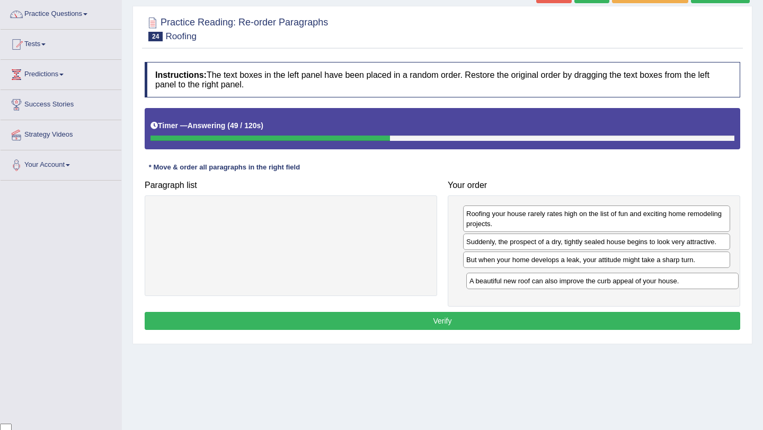
drag, startPoint x: 376, startPoint y: 211, endPoint x: 687, endPoint y: 278, distance: 318.6
click at [687, 278] on div "A beautiful new roof can also improve the curb appeal of your house." at bounding box center [602, 281] width 272 height 16
click at [652, 316] on button "Verify" at bounding box center [442, 321] width 595 height 18
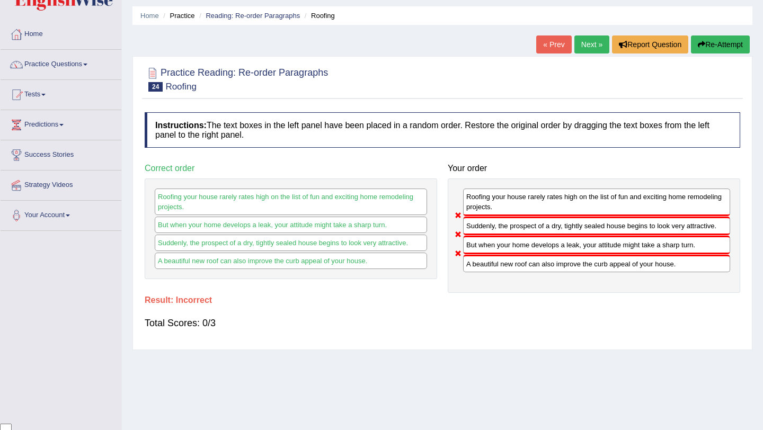
scroll to position [28, 0]
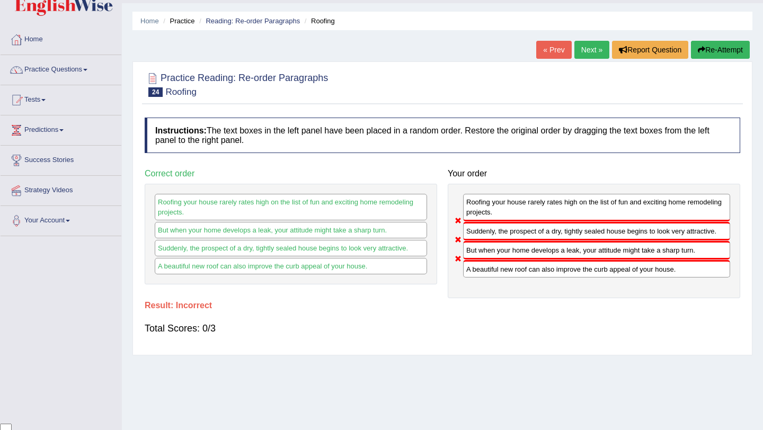
click at [586, 50] on link "Next »" at bounding box center [591, 50] width 35 height 18
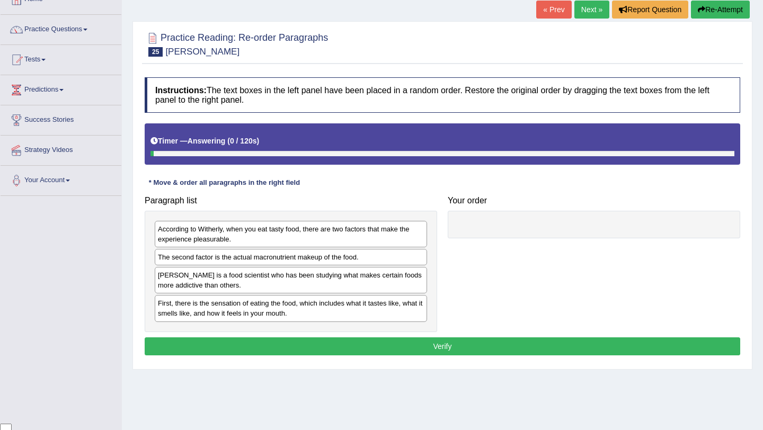
scroll to position [74, 0]
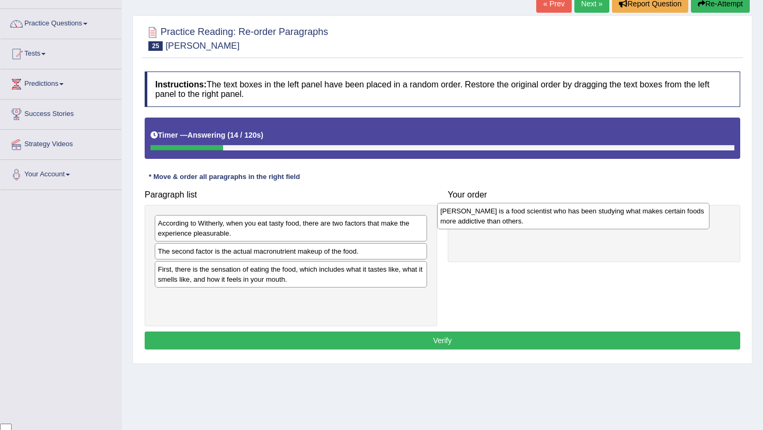
drag, startPoint x: 332, startPoint y: 274, endPoint x: 615, endPoint y: 216, distance: 288.8
click at [615, 216] on div "Steven Witherly is a food scientist who has been studying what makes certain fo…" at bounding box center [573, 216] width 272 height 26
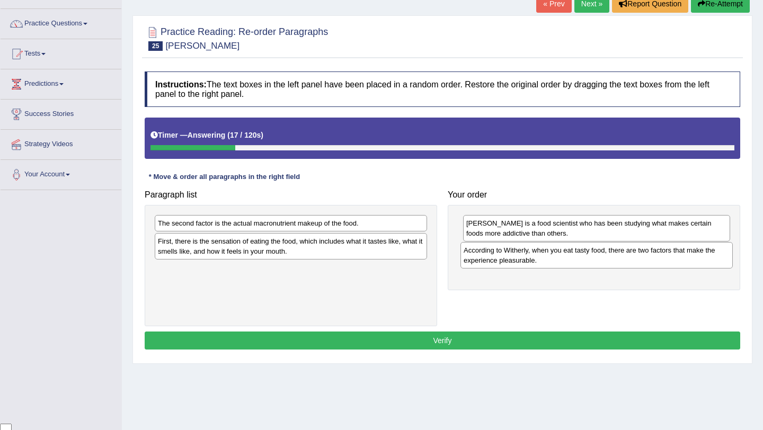
drag, startPoint x: 333, startPoint y: 221, endPoint x: 639, endPoint y: 248, distance: 306.8
click at [639, 248] on div "According to Witherly, when you eat tasty food, there are two factors that make…" at bounding box center [596, 255] width 272 height 26
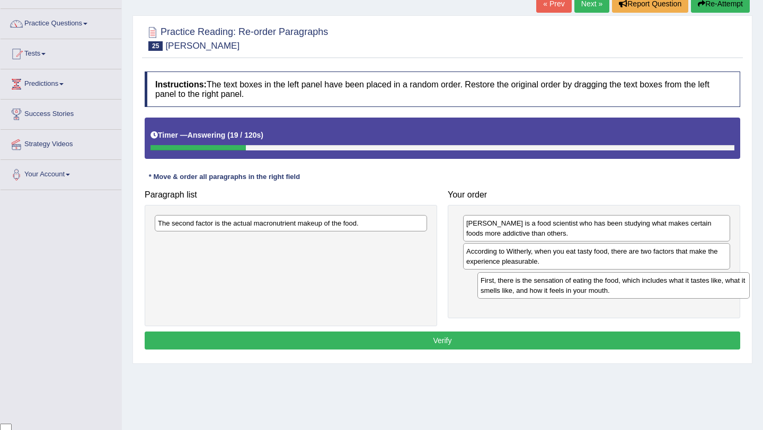
drag, startPoint x: 351, startPoint y: 244, endPoint x: 673, endPoint y: 283, distance: 324.4
click at [673, 283] on div "First, there is the sensation of eating the food, which includes what it tastes…" at bounding box center [613, 285] width 272 height 26
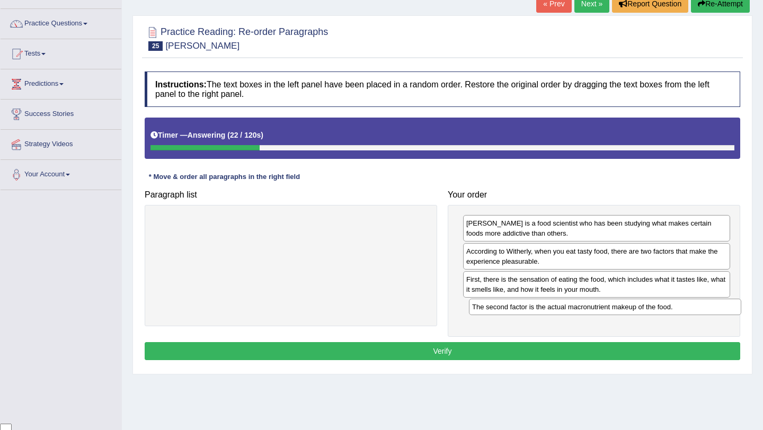
drag, startPoint x: 387, startPoint y: 225, endPoint x: 701, endPoint y: 309, distance: 325.1
click at [701, 309] on div "The second factor is the actual macronutrient makeup of the food." at bounding box center [605, 307] width 272 height 16
click at [607, 347] on button "Verify" at bounding box center [442, 351] width 595 height 18
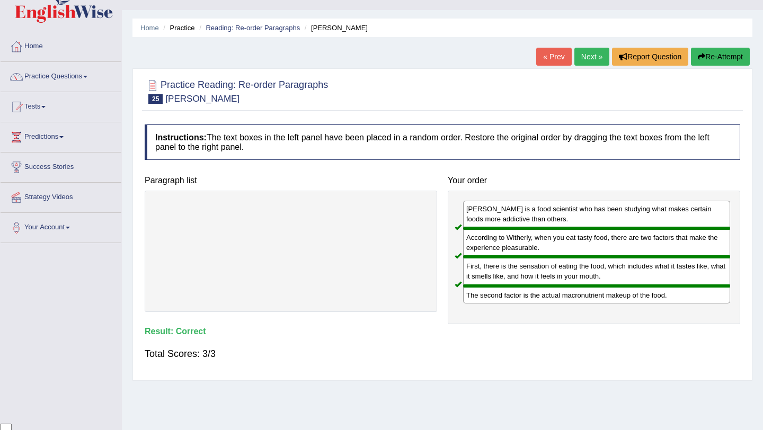
scroll to position [0, 0]
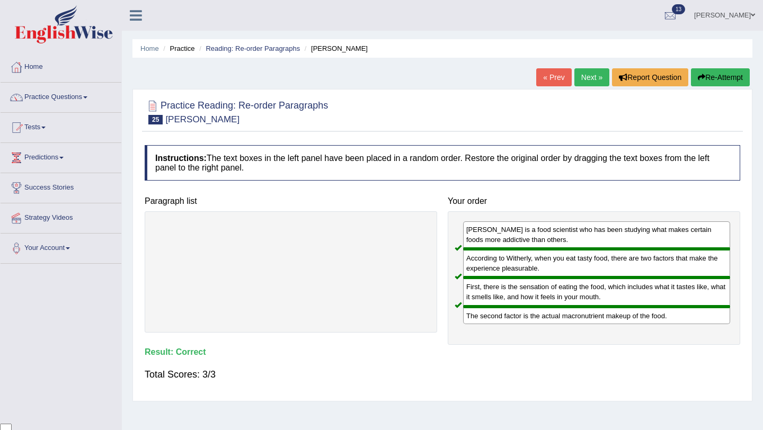
click at [578, 83] on link "Next »" at bounding box center [591, 77] width 35 height 18
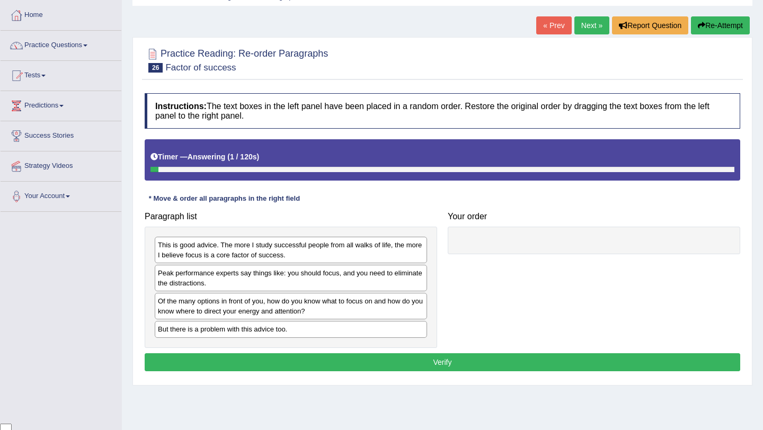
scroll to position [54, 0]
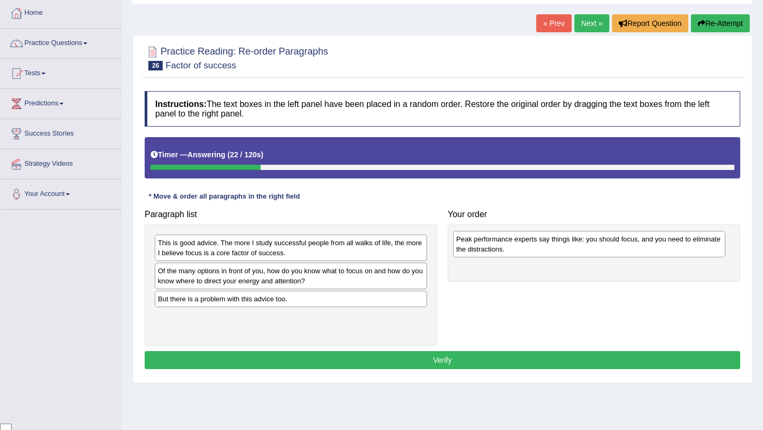
drag, startPoint x: 347, startPoint y: 274, endPoint x: 646, endPoint y: 242, distance: 299.9
click at [646, 242] on div "Peak performance experts say things like: you should focus, and you need to eli…" at bounding box center [589, 244] width 272 height 26
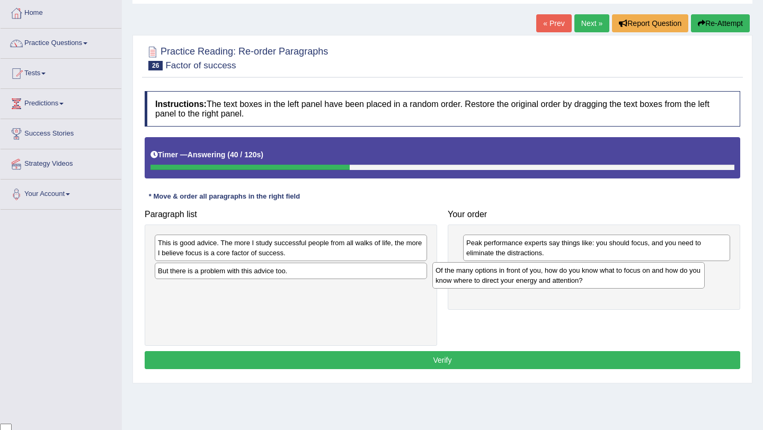
drag, startPoint x: 378, startPoint y: 271, endPoint x: 655, endPoint y: 270, distance: 277.6
click at [655, 270] on div "Of the many options in front of you, how do you know what to focus on and how d…" at bounding box center [568, 275] width 272 height 26
click at [297, 251] on div "This is good advice. The more I study successful people from all walks of life,…" at bounding box center [291, 248] width 272 height 26
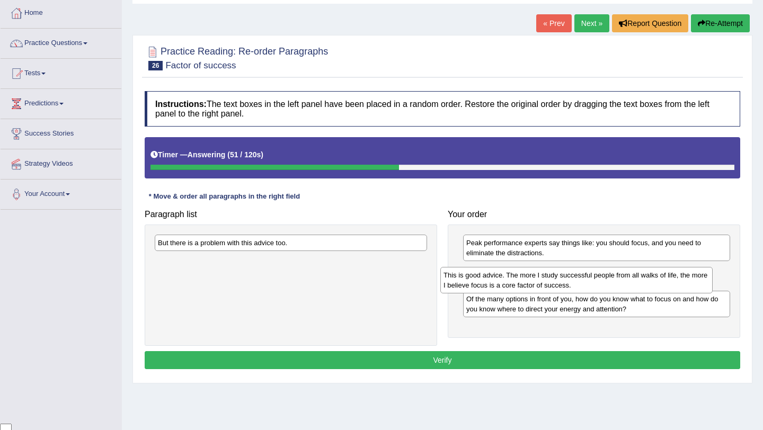
drag, startPoint x: 297, startPoint y: 251, endPoint x: 583, endPoint y: 283, distance: 287.3
click at [583, 283] on div "This is good advice. The more I study successful people from all walks of life,…" at bounding box center [576, 280] width 272 height 26
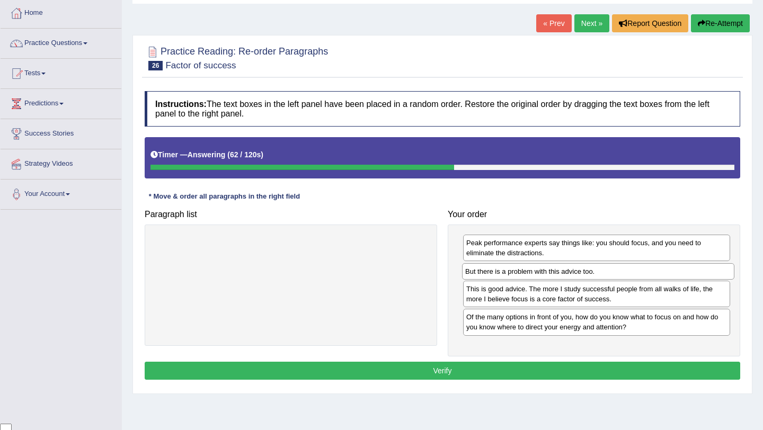
drag, startPoint x: 294, startPoint y: 245, endPoint x: 601, endPoint y: 273, distance: 308.6
click at [601, 273] on div "But there is a problem with this advice too." at bounding box center [598, 271] width 272 height 16
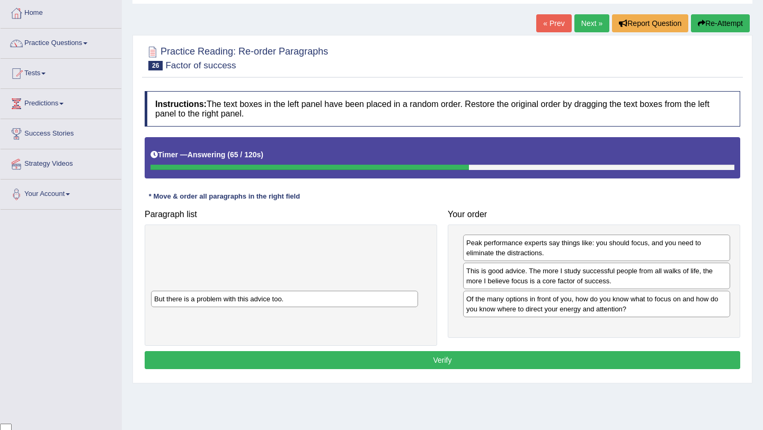
drag, startPoint x: 593, startPoint y: 272, endPoint x: 281, endPoint y: 300, distance: 313.3
click at [281, 300] on div "But there is a problem with this advice too." at bounding box center [284, 299] width 267 height 16
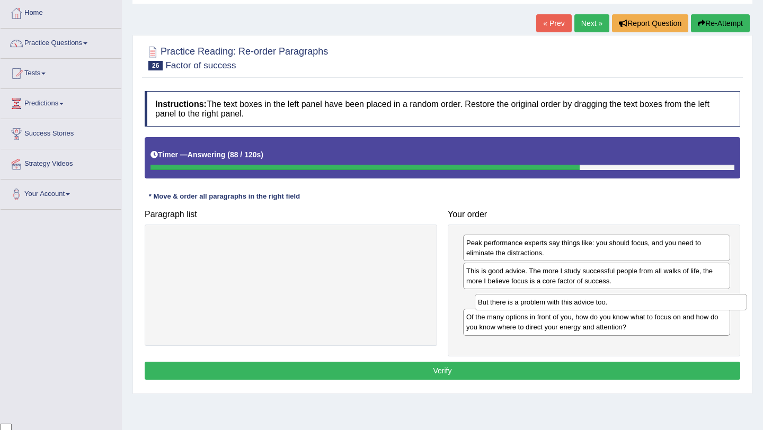
drag, startPoint x: 264, startPoint y: 242, endPoint x: 584, endPoint y: 301, distance: 325.4
click at [584, 301] on div "But there is a problem with this advice too." at bounding box center [611, 302] width 272 height 16
click at [578, 368] on button "Verify" at bounding box center [442, 371] width 595 height 18
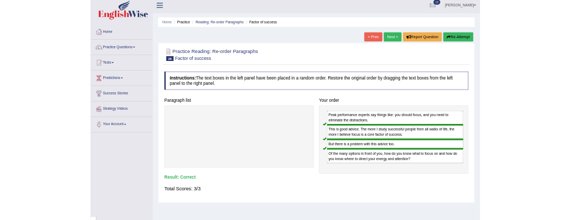
scroll to position [0, 0]
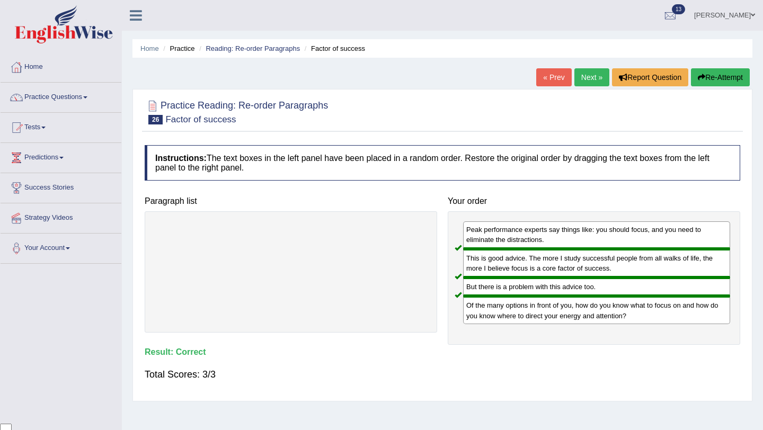
click at [417, 38] on div "Home Practice Reading: Re-order Paragraphs Factor of success « Prev Next » Repo…" at bounding box center [442, 265] width 641 height 530
